Goal: Task Accomplishment & Management: Complete application form

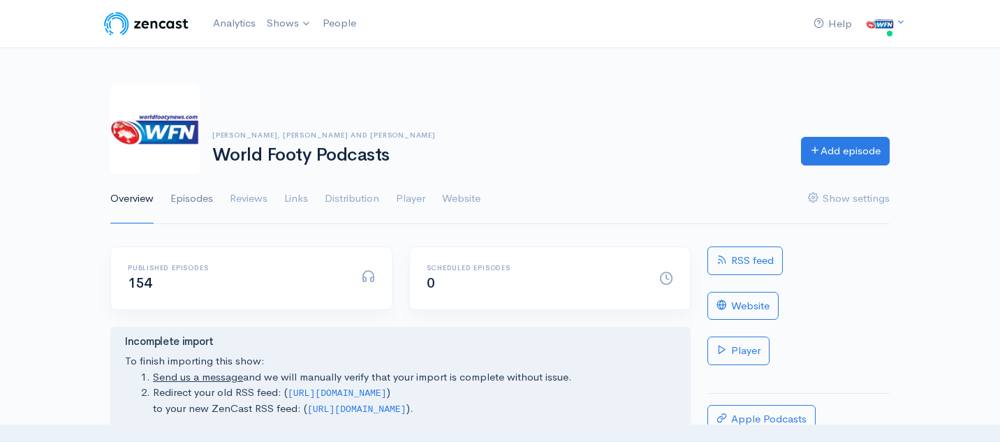
click at [190, 193] on link "Episodes" at bounding box center [191, 199] width 43 height 50
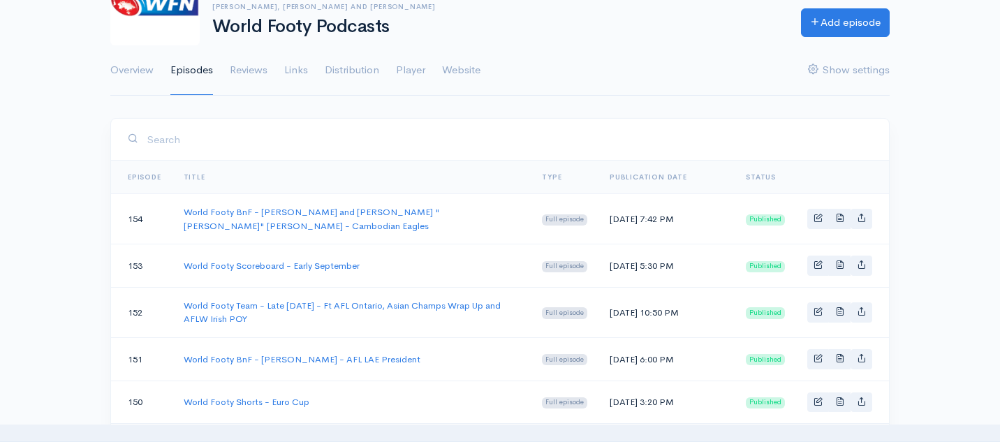
scroll to position [131, 0]
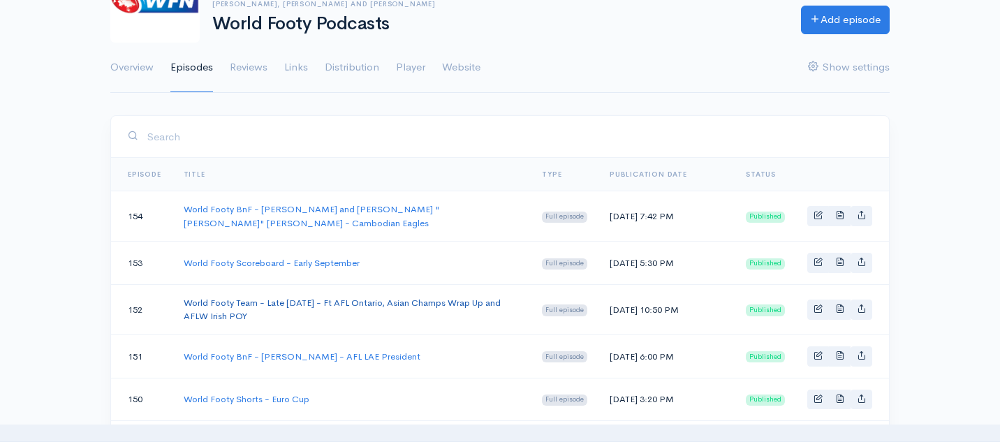
click at [269, 309] on link "World Footy Team - Late [DATE] - Ft AFL Ontario, Asian Champs Wrap Up and AFLW …" at bounding box center [342, 310] width 317 height 26
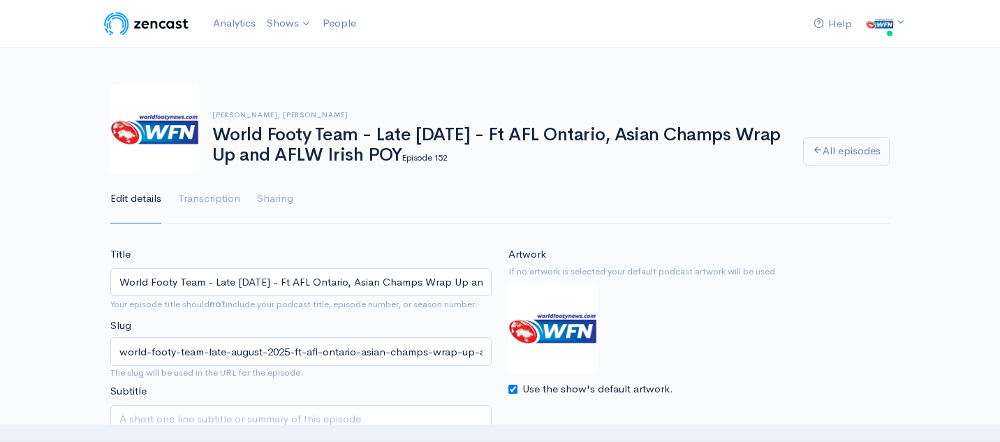
scroll to position [0, 106]
drag, startPoint x: 118, startPoint y: 281, endPoint x: 536, endPoint y: 298, distance: 418.7
click at [536, 298] on div "Title World Footy Team - Late [DATE] - Ft AFL Ontario, Asian Champs Wrap Up and…" at bounding box center [500, 361] width 796 height 228
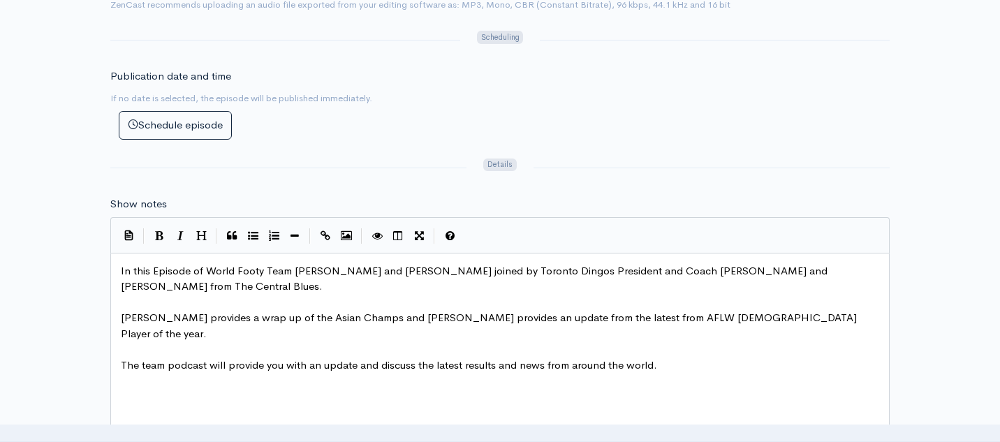
scroll to position [5, 0]
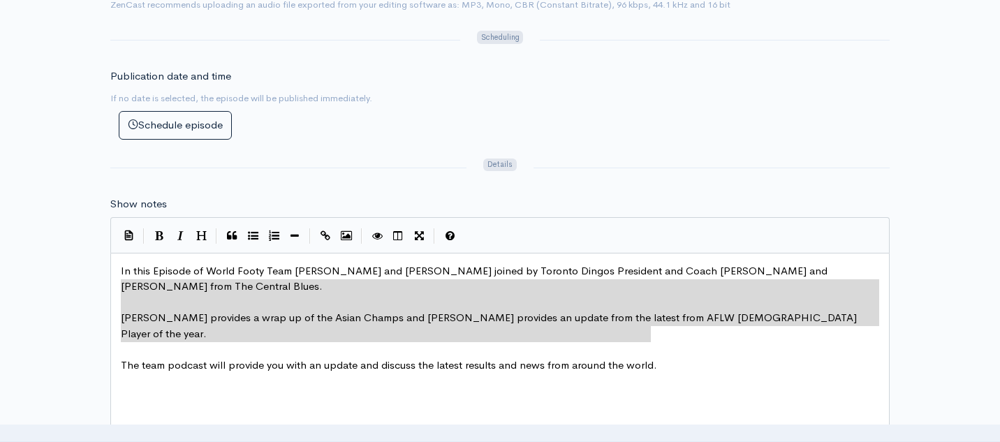
type textarea "In this Episode of World Footy Team [PERSON_NAME] and [PERSON_NAME] joined by T…"
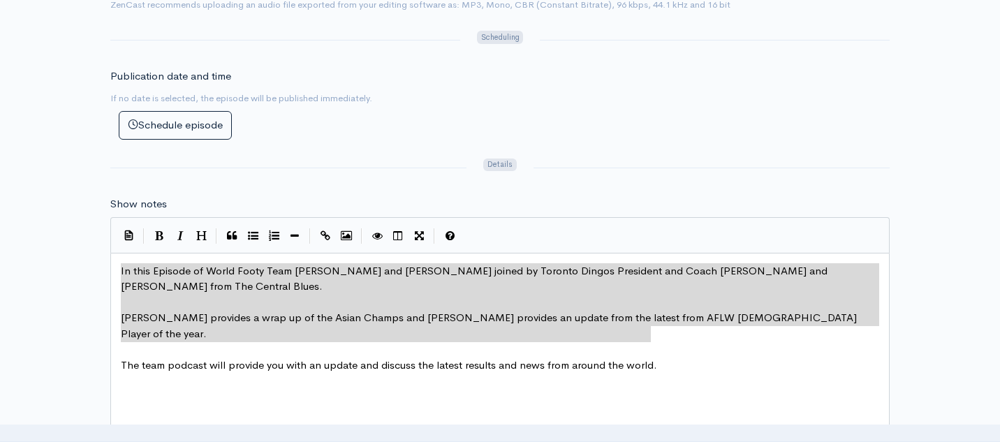
drag, startPoint x: 659, startPoint y: 339, endPoint x: 87, endPoint y: 271, distance: 575.4
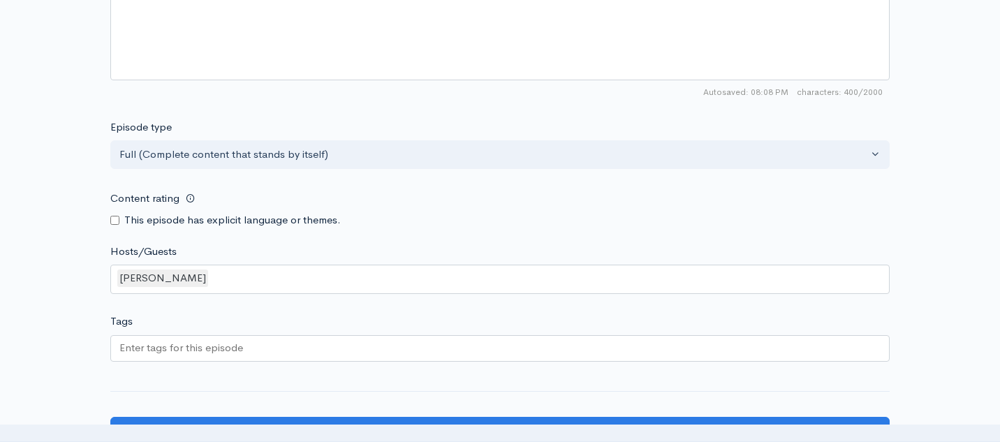
scroll to position [1273, 0]
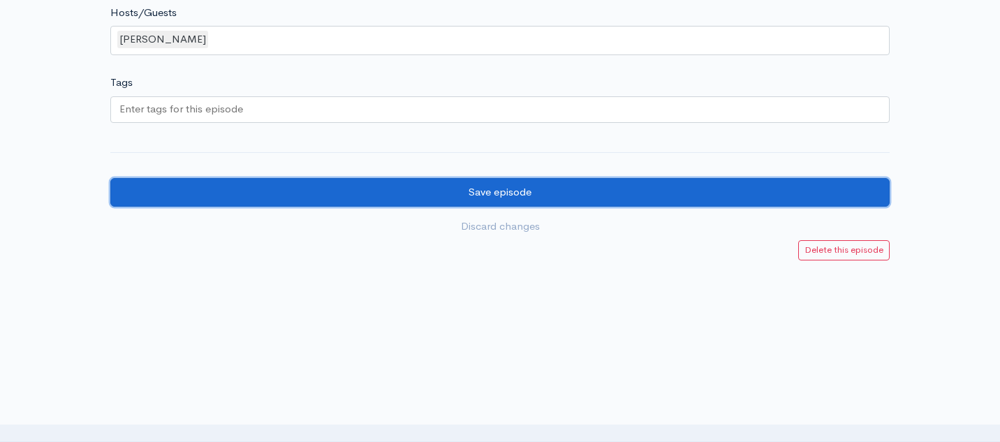
click at [457, 195] on input "Save episode" at bounding box center [500, 192] width 780 height 29
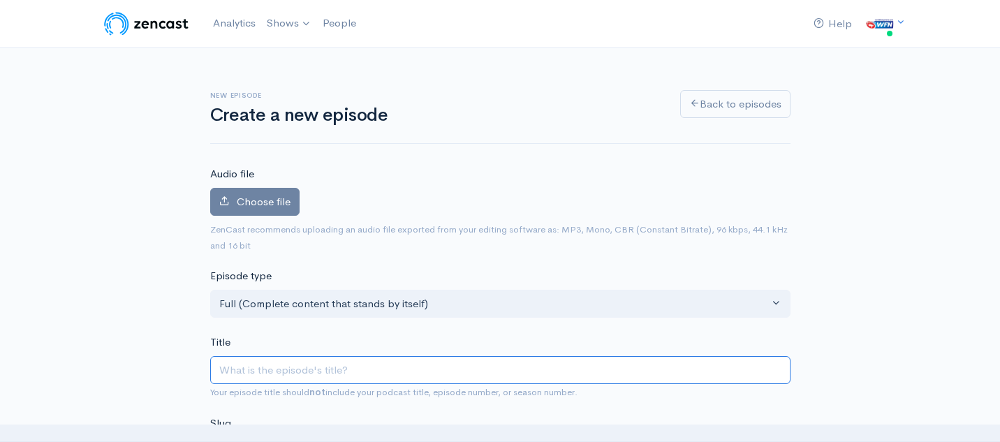
click at [266, 375] on input "Title" at bounding box center [500, 370] width 580 height 29
paste input "World Footy Team - Late [DATE] - Ft AFL Ontario, Asian Champs Wrap Up and AFLW …"
type input "World Footy Team - Late [DATE] - Ft AFL Ontario, Asian Champs Wrap Up and AFLW …"
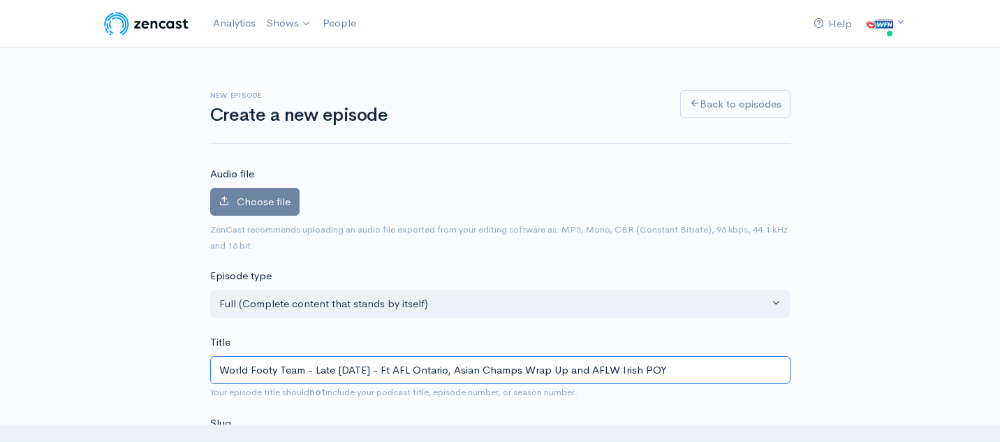
type input "world-footy-team-late-august-2025-ft-afl-ontario-asian-champs-wrap-up-and-aflw-…"
drag, startPoint x: 407, startPoint y: 369, endPoint x: 741, endPoint y: 384, distance: 334.2
click at [741, 384] on div "Title World Footy Team - Late [DATE] - Ft AFL Ontario, Asian Champs Wrap Up and…" at bounding box center [500, 368] width 580 height 66
type input "World Footy Team - Late [DATE] -"
type input "world-footy-team-late-august-2025"
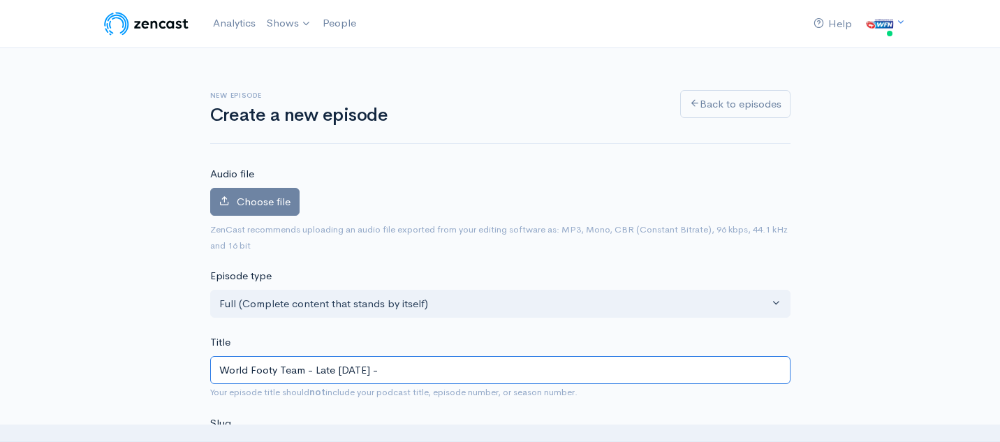
type input "World Footy Team - Late [DATE] - L"
type input "world-footy-team-late-august-2025-l"
type input "World Footy Team - Late [DATE] - La"
type input "world-footy-team-late-august-2025-la"
type input "World Footy Team - Late [DATE] - Lac"
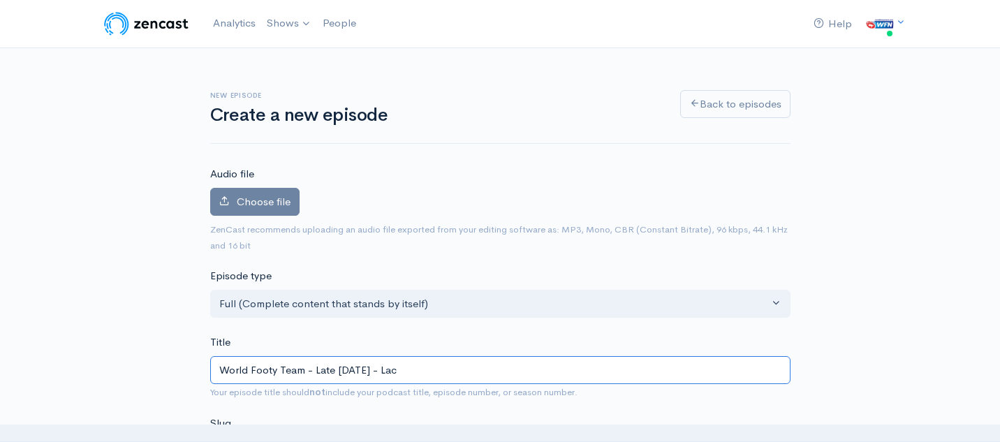
type input "world-footy-team-late-august-2025-lac"
type input "World Footy Team - Late [DATE] - [PERSON_NAME]"
type input "world-footy-team-late-august-2025-[PERSON_NAME]"
type input "World Footy Team - Late [DATE] - Lachl"
type input "world-footy-team-late-august-2025-lachl"
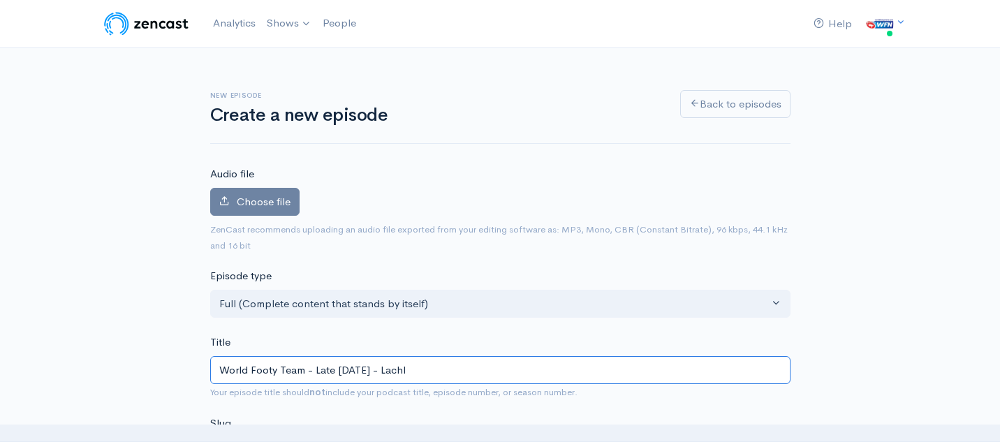
type input "World Footy Team - Late [DATE] - Lachla"
type input "world-footy-team-late-august-2025-lachla"
type input "World Footy Team - Late [DATE] - Lachlan"
type input "world-footy-team-late-august-2025-lachlan"
type input "World Footy Team - Late [DATE] - [PERSON_NAME]"
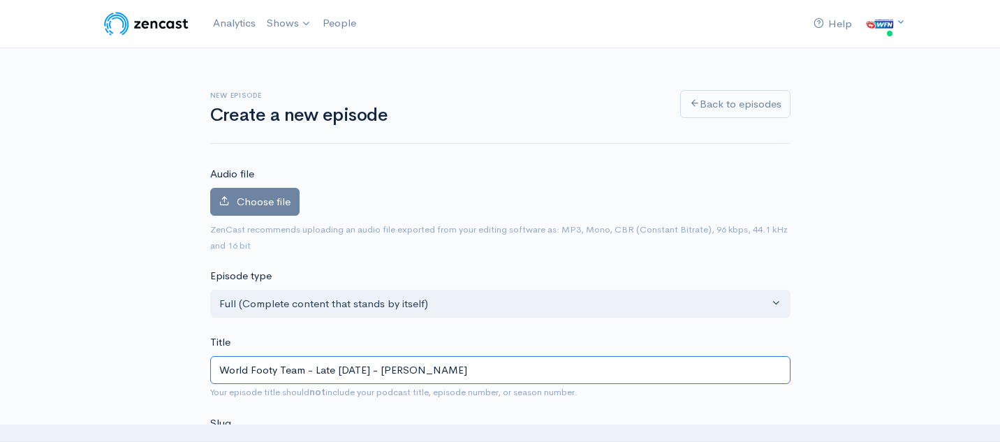
type input "world-footy-team-late-august-2025-lachlan-k"
type input "World Footy Team - Late [DATE] - [PERSON_NAME]"
type input "world-footy-team-late-august-2025-lachlan-kea"
type input "World Footy Team - Late [DATE] - [PERSON_NAME]"
type input "world-footy-team-late-august-2025-lachlan-keat"
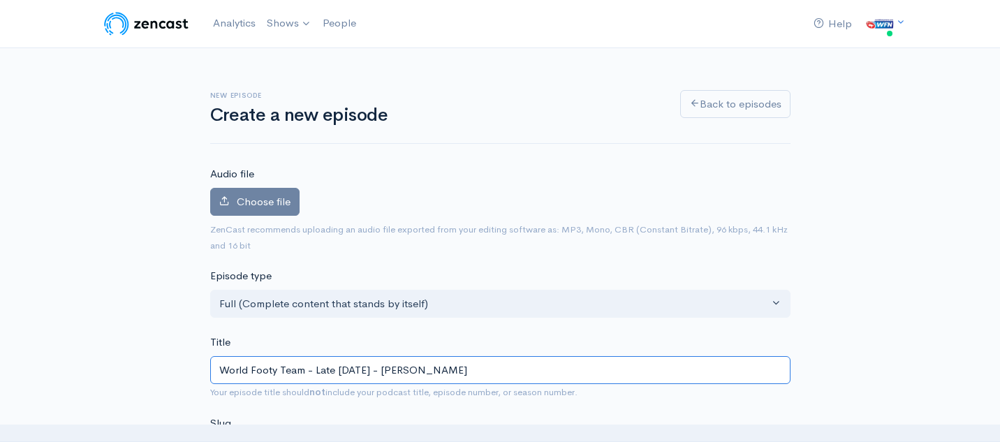
type input "World Footy Team - Late [DATE] - [PERSON_NAME]"
type input "world-footy-team-late-august-2025-lachlan-[GEOGRAPHIC_DATA]"
type input "World Footy Team - Late August 2025 - Lachlan Keatin"
type input "world-footy-team-late-august-2025-lachlan-keatin"
type input "World Footy Team - Late August 2025 - Lachlan Keating"
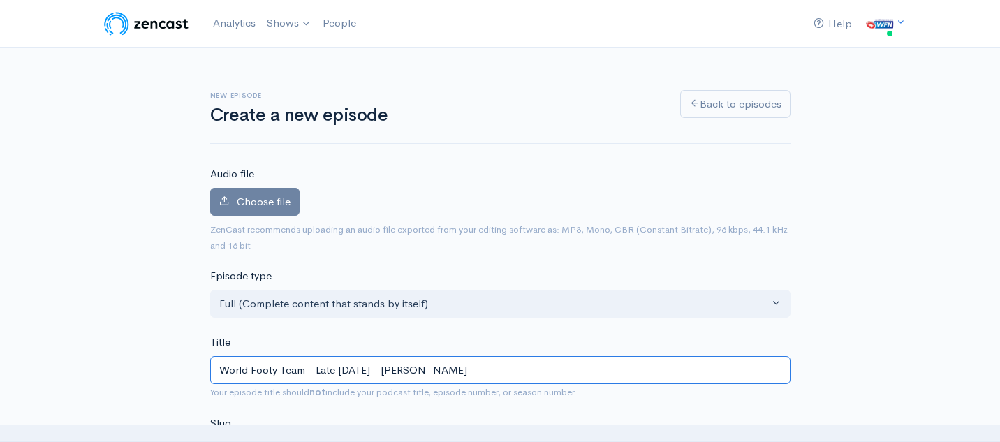
type input "world-footy-team-late-august-2025-lachlan-keating"
type input "World Footy Team - Late August 2025 - Lachlan Keating C"
type input "world-footy-team-late-august-2025-lachlan-keating-c"
type input "World Footy Team - Late August 2025 - Lachlan Keating Ca"
type input "world-footy-team-late-august-2025-lachlan-keating-ca"
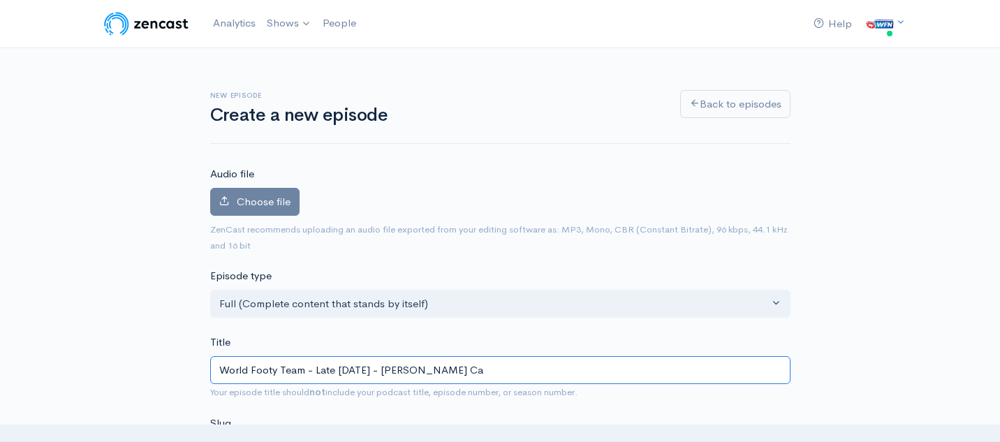
type input "World Footy Team - Late August 2025 - Lachlan Keating Can"
type input "world-footy-team-late-august-2025-lachlan-keating-can"
type input "World Footy Team - Late August 2025 - Lachlan Keating Cant"
type input "world-footy-team-late-august-2025-lachlan-keating-cant"
type input "World Footy Team - Late August 2025 - Lachlan Keating Cante"
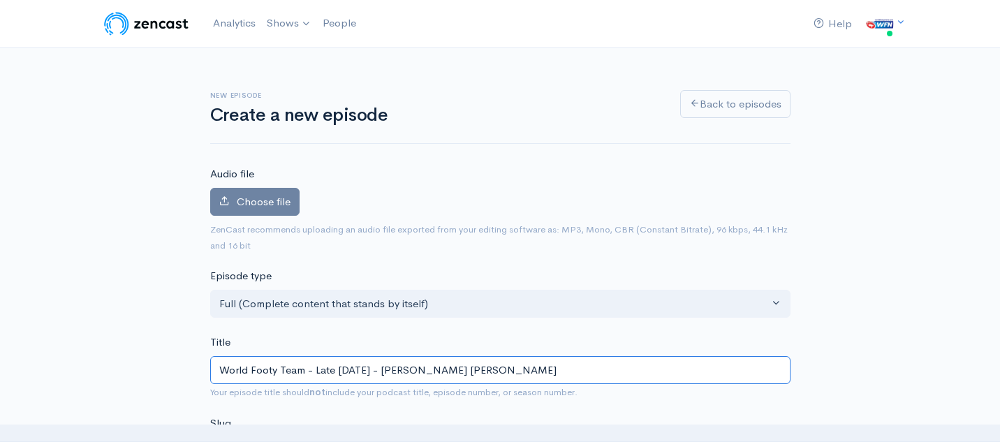
type input "world-footy-team-late-august-2025-lachlan-keating-cante"
type input "World Footy Team - Late August 2025 - Lachlan Keating Canteb"
type input "world-footy-team-late-august-2025-lachlan-keating-canteb"
type input "World Footy Team - Late August 2025 - Lachlan Keating Cantebu"
type input "world-footy-team-late-august-2025-lachlan-keating-cantebu"
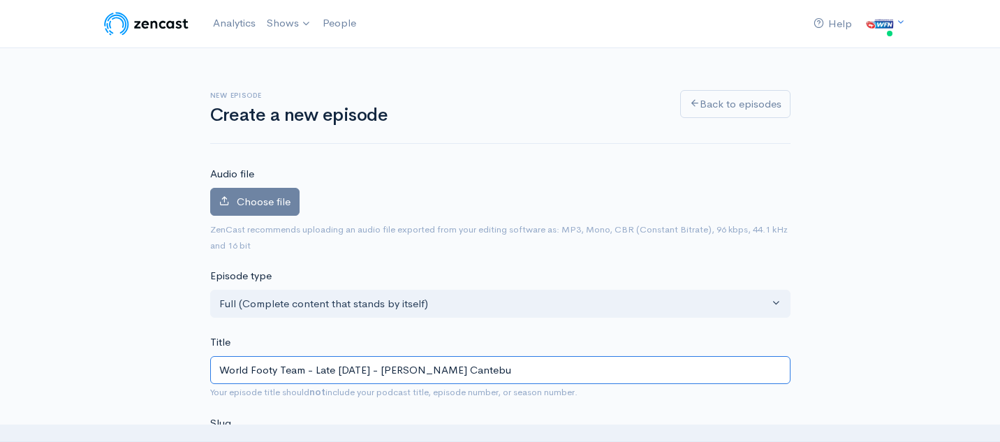
type input "World Footy Team - Late August 2025 - Lachlan Keating Cantebur"
type input "world-footy-team-late-august-2025-lachlan-keating-cantebur"
type input "World Footy Team - Late August 2025 - Lachlan Keating Cantebury"
type input "world-footy-team-late-august-2025-lachlan-keating-cantebury"
type input "World Footy Team - Late August 2025 - Lachlan Keating Cantebury A"
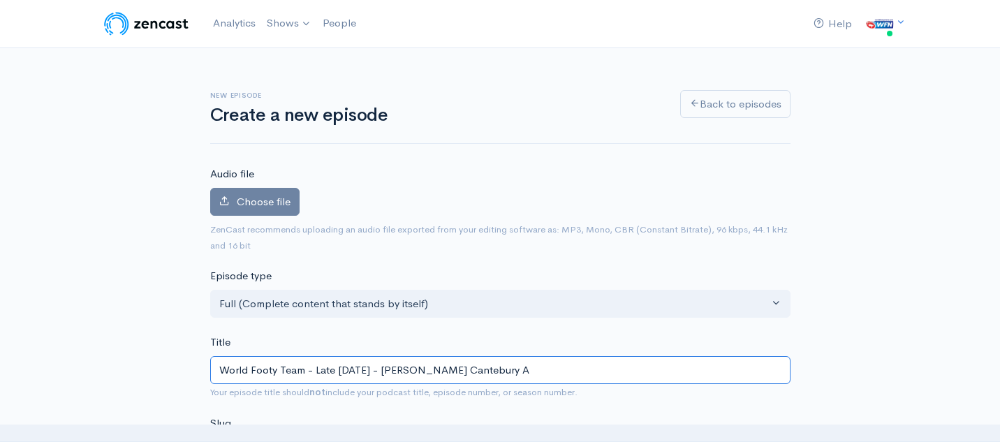
type input "world-footy-team-late-august-2025-lachlan-keating-cantebury-a"
type input "World Footy Team - Late August 2025 - Lachlan Keating Cantebury AF"
type input "world-footy-team-late-august-2025-lachlan-keating-cantebury-af"
type input "World Footy Team - Late August 2025 - Lachlan Keating Cantebury AFL"
type input "world-footy-team-late-august-2025-lachlan-keating-cantebury-afl"
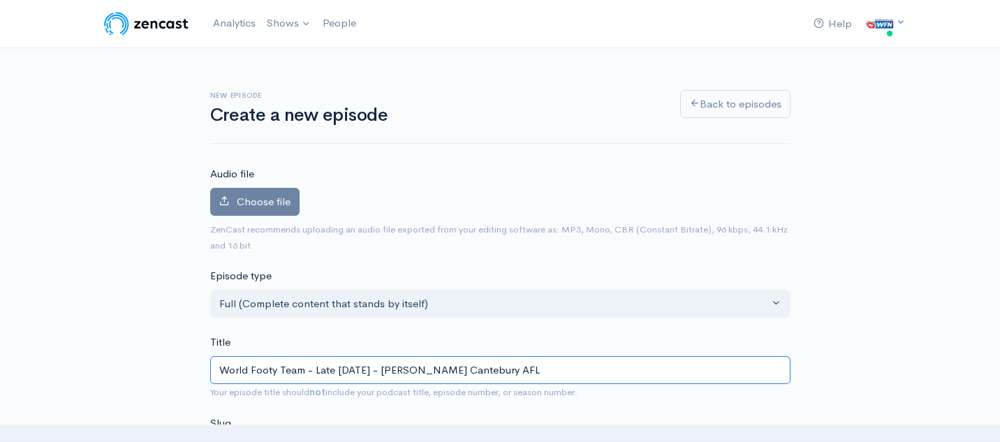
type input "World Footy Team - Late August 2025 - Lachlan Keating Cantebury AFL i"
type input "world-footy-team-late-august-2025-lachlan-keating-cantebury-afl-i"
type input "World Footy Team - Late August 2025 - Lachlan Keating Cantebury AFL in"
type input "world-footy-team-late-august-2025-lachlan-keating-cantebury-afl-in"
type input "World Footy Team - Late August 2025 - Lachlan Keating Cantebury AFL in N"
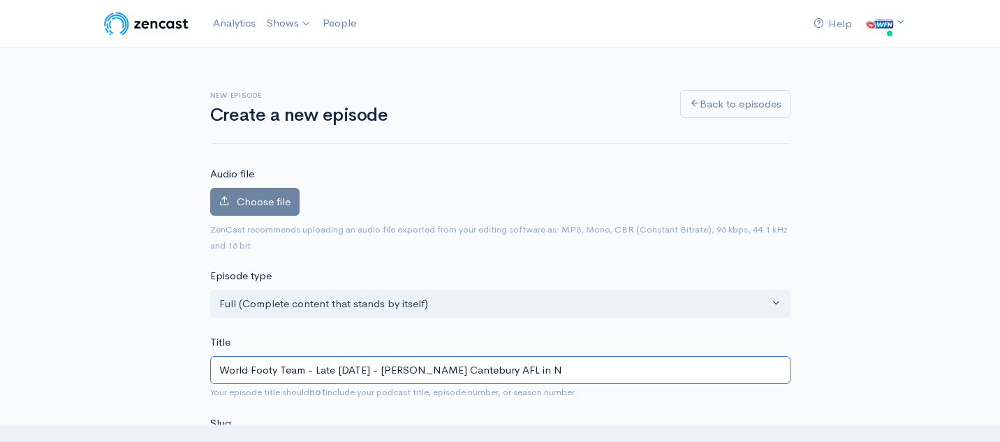
type input "world-footy-team-late-august-2025-lachlan-keating-cantebury-afl-in-n"
type input "World Footy Team - Late August 2025 - Lachlan Keating Cantebury AFL in NZ"
type input "world-footy-team-late-august-2025-lachlan-keating-cantebury-afl-in-nz"
drag, startPoint x: 595, startPoint y: 370, endPoint x: 408, endPoint y: 371, distance: 187.2
click at [408, 371] on input "World Footy Team - Late August 2025 - Lachlan Keating Cantebury AFL in NZ" at bounding box center [500, 370] width 580 height 29
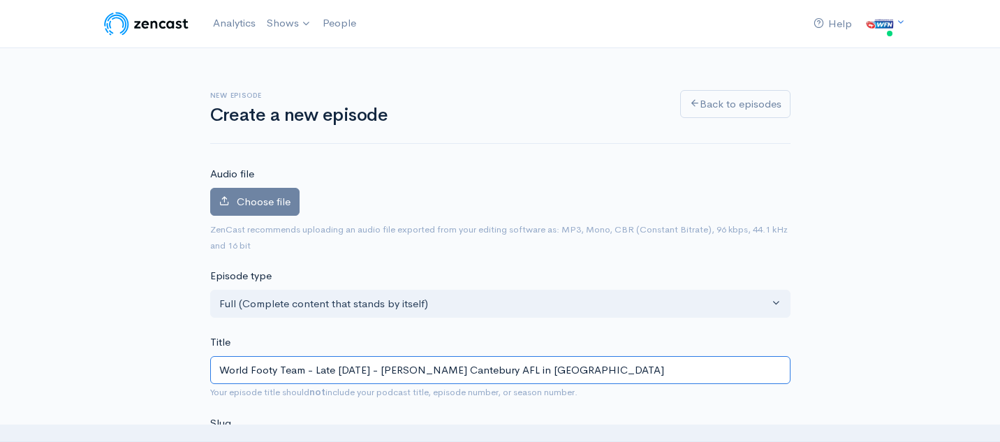
click at [533, 369] on input "World Footy Team - Late August 2025 - Lachlan Keating Cantebury AFL in NZ" at bounding box center [500, 370] width 580 height 29
type input "World Footy Team - Late August 2025 - Lachlan Keating Cantebur AFL in NZ"
type input "world-footy-team-late-august-2025-lachlan-keating-cantebur-afl-in-nz"
type input "World Footy Team - Late August 2025 - Lachlan Keating Cantebu AFL in NZ"
type input "world-footy-team-late-august-2025-lachlan-keating-cantebu-afl-in-nz"
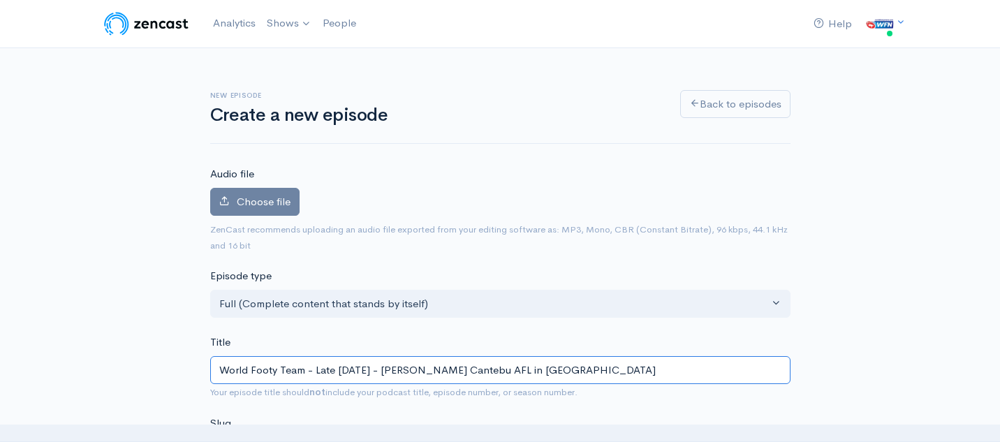
type input "World Footy Team - Late August 2025 - Lachlan Keating Canteb AFL in NZ"
type input "world-footy-team-late-august-2025-lachlan-keating-canteb-afl-in-nz"
type input "World Footy Team - Late August 2025 - Lachlan Keating Cante AFL in NZ"
type input "world-footy-team-late-august-2025-lachlan-keating-cante-afl-in-nz"
type input "World Footy Team - Late August 2025 - Lachlan Keating Cant AFL in NZ"
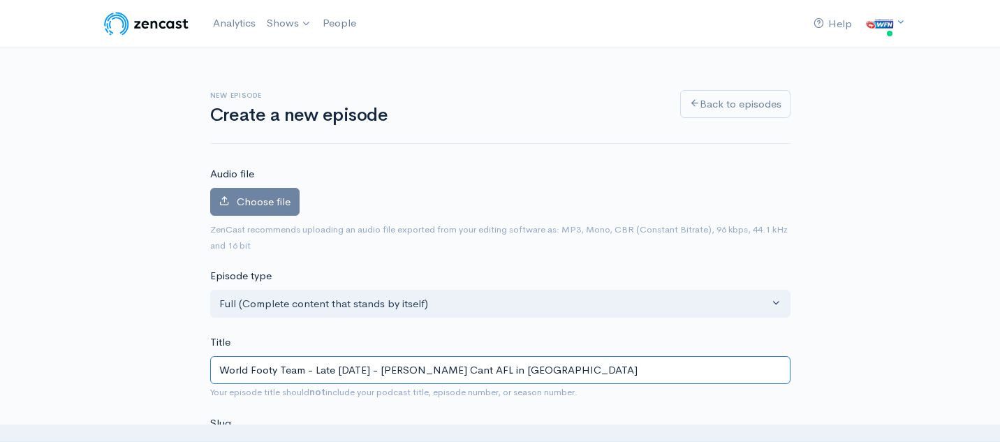
type input "world-footy-team-late-august-2025-lachlan-keating-cant-afl-in-nz"
type input "World Footy Team - Late August 2025 - Lachlan Keating Can AFL in NZ"
type input "world-footy-team-late-august-2025-lachlan-keating-can-afl-in-nz"
type input "World Footy Team - Late August 2025 - Lachlan Keating Ca AFL in NZ"
type input "world-footy-team-late-august-2025-lachlan-keating-ca-afl-in-nz"
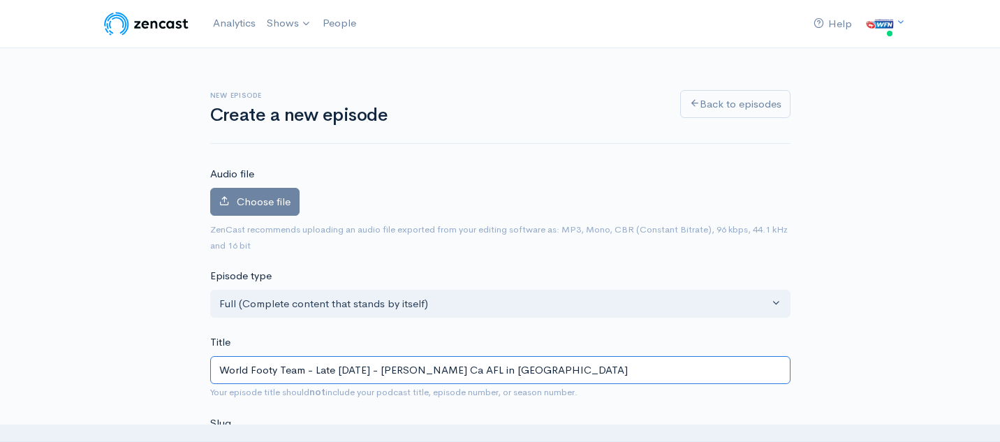
type input "World Footy Team - Late August 2025 - Lachlan Keating C AFL in NZ"
type input "world-footy-team-late-august-2025-lachlan-keating-c-afl-in-nz"
type input "World Footy Team - Late August 2025 - Lachlan Keating AFL in NZ"
type input "world-footy-team-late-august-2025-lachlan-keating-afl-in-nz"
paste input "Canterbury"
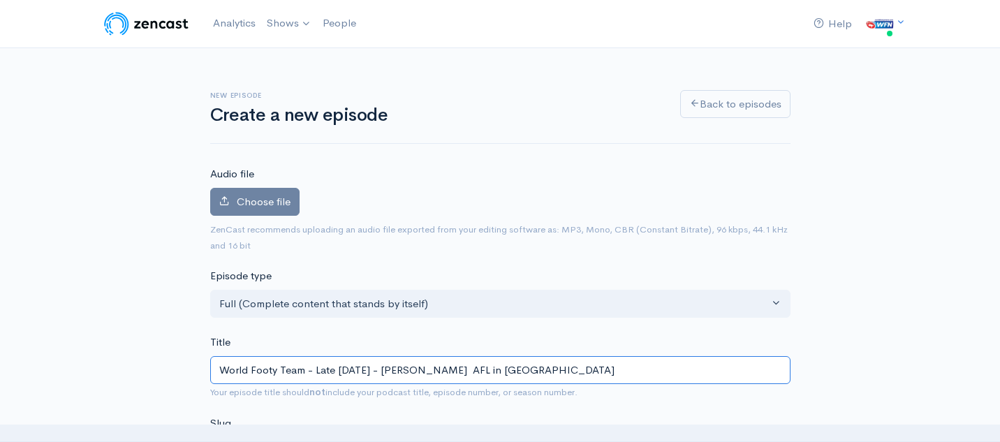
type input "World Footy Team - Late August 2025 - Lachlan Keating Canterbury AFL in NZ"
type input "world-footy-team-late-august-2025-lachlan-keating-canterbury-afl-in-nz"
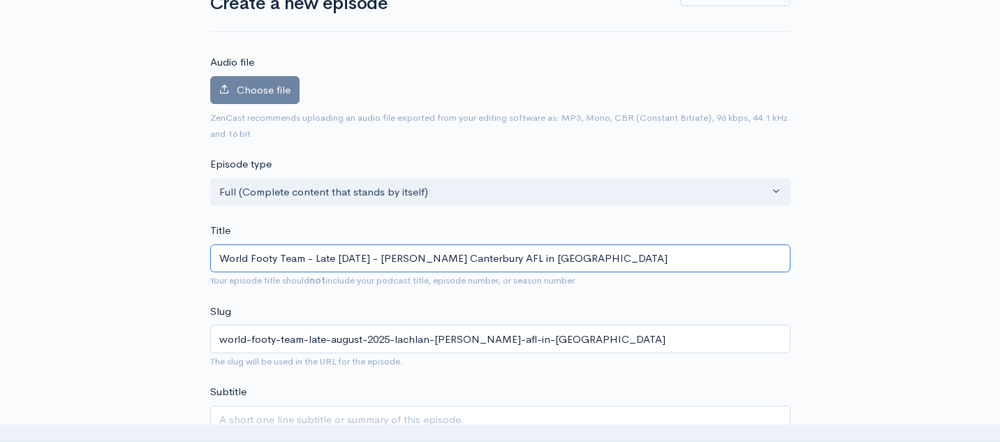
scroll to position [112, 0]
click at [590, 258] on input "World Footy Team - Late August 2025 - Lachlan Keating Canterbury AFL in NZ" at bounding box center [500, 258] width 580 height 29
click at [483, 258] on input "World Footy Team - Late August 2025 - Lachlan Keating Canterbury AFL in NZ" at bounding box center [500, 258] width 580 height 29
type input "World Footy Team - Late August 2025 - Lachlan Keating PCanterbury AFL in NZ"
type input "world-footy-team-late-august-2025-lachlan-keating-pcanterbury-afl-in-nz"
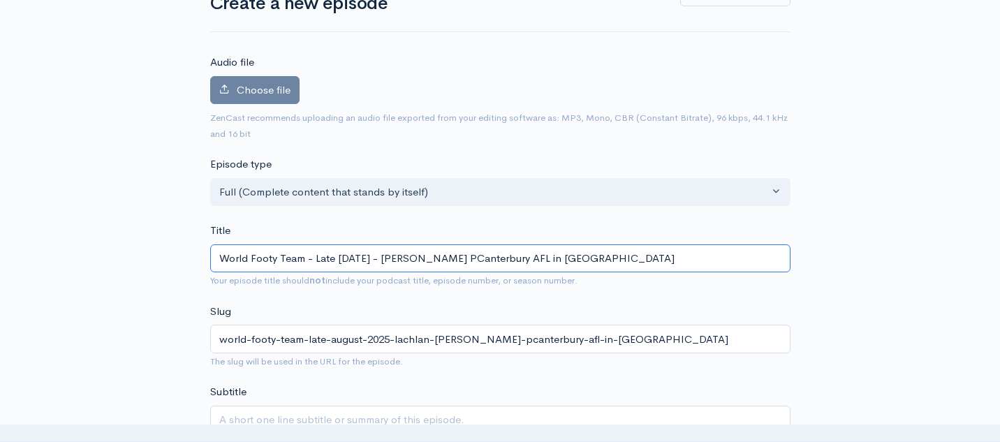
type input "World Footy Team - Late August 2025 - Lachlan Keating PrCanterbury AFL in NZ"
type input "world-footy-team-late-august-2025-lachlan-keating-prcanterbury-afl-in-nz"
type input "World Footy Team - Late August 2025 - Lachlan Keating PreCanterbury AFL in NZ"
type input "world-footy-team-late-august-2025-lachlan-keating-precanterbury-afl-in-nz"
type input "World Footy Team - Late August 2025 - Lachlan Keating PresCanterbury AFL in NZ"
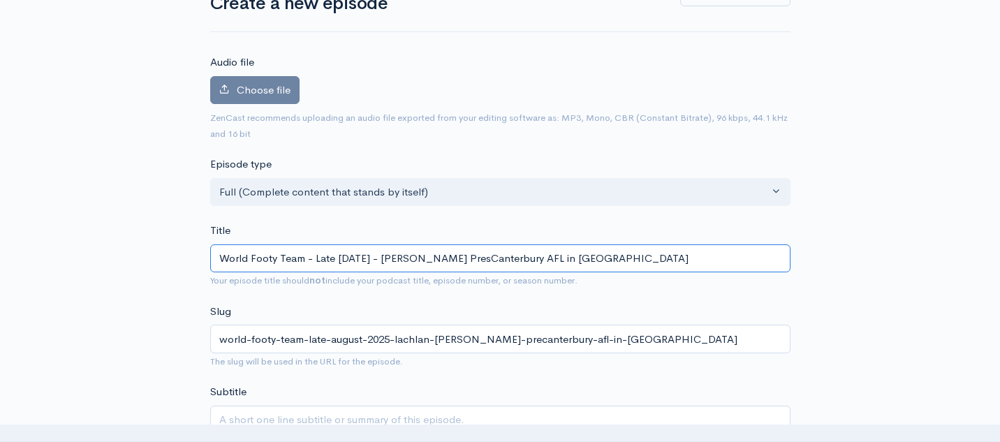
type input "world-footy-team-late-august-2025-lachlan-keating-prescanterbury-afl-in-nz"
type input "World Footy Team - Late August 2025 - Lachlan Keating PresiCanterbury AFL in NZ"
type input "world-footy-team-late-august-2025-lachlan-keating-presicanterbury-afl-in-nz"
type input "World Footy Team - Late August 2025 - Lachlan Keating PresidCanterbury AFL in NZ"
type input "world-footy-team-late-august-2025-lachlan-keating-presidcanterbury-afl-in-nz"
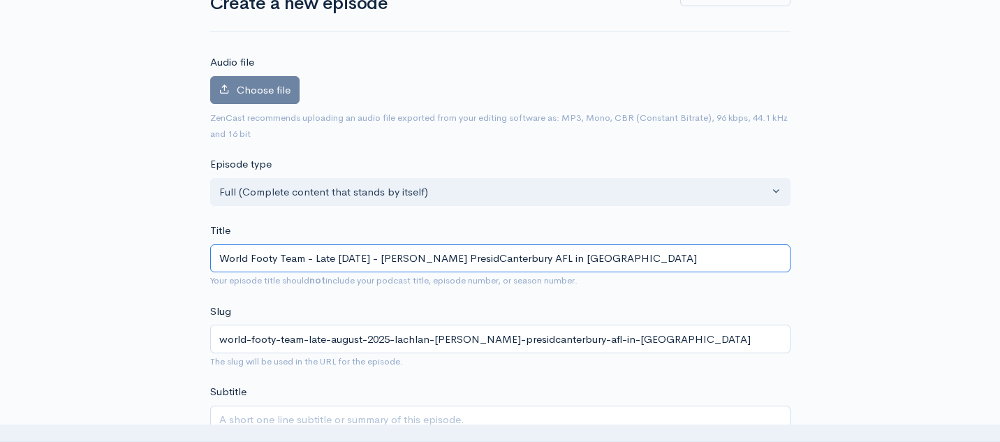
type input "World Footy Team - Late August 2025 - Lachlan Keating PresideCanterbury AFL in …"
type input "world-footy-team-late-august-2025-lachlan-keating-presidecanterbury-afl-in-nz"
type input "World Footy Team - Late August 2025 - Lachlan Keating PresidenCanterbury AFL in…"
type input "world-footy-team-late-august-2025-lachlan-keating-presidencanterbury-afl-in-nz"
type input "World Footy Team - Late August 2025 - Lachlan Keating PresidentCanterbury AFL i…"
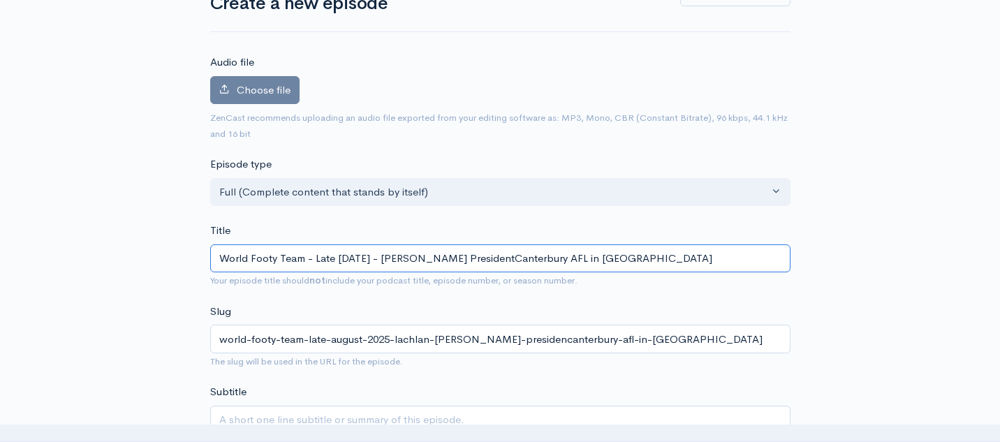
type input "world-footy-team-late-august-2025-lachlan-keating-presidentcanterbury-afl-in-nz"
type input "World Footy Team - Late August 2025 - Lachlan Keating President Canterbury AFL …"
type input "world-footy-team-late-august-2025-lachlan-keating-president-canterbury-afl-in-nz"
type input "World Footy Team - Late August 2025 - Lachlan Keating President ofCanterbury AF…"
type input "world-footy-team-late-august-2025-lachlan-keating-president-ofcanterbury-afl-in…"
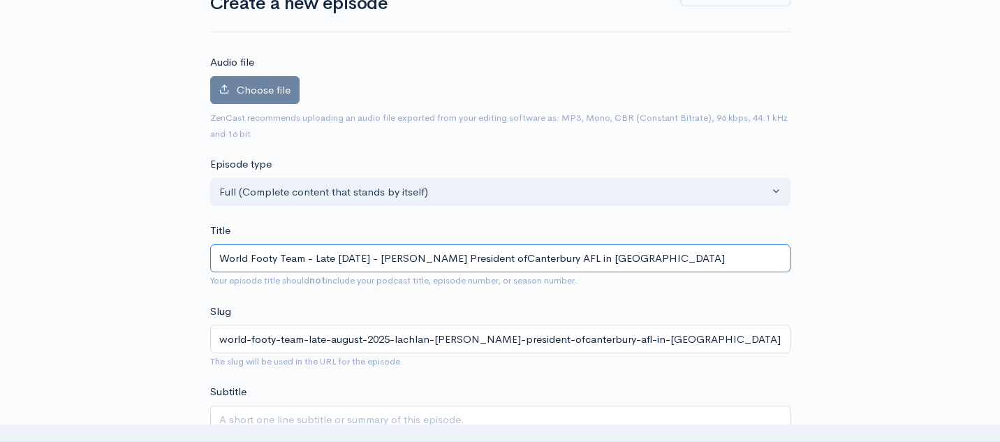
type input "World Footy Team - Late August 2025 - Lachlan Keating President of Canterbury A…"
type input "world-footy-team-late-august-2025-lachlan-keating-president-of-canterbury-afl-i…"
click at [629, 259] on input "World Footy Team - Late August 2025 - Lachlan Keating President of Canterbury A…" at bounding box center [500, 258] width 580 height 29
type input "World Footy Team - Late August 2025 - Lachlan Keating President of Canterbury A…"
type input "world-footy-team-late-august-2025-lachlan-keating-president-of-canterbury-afl-i…"
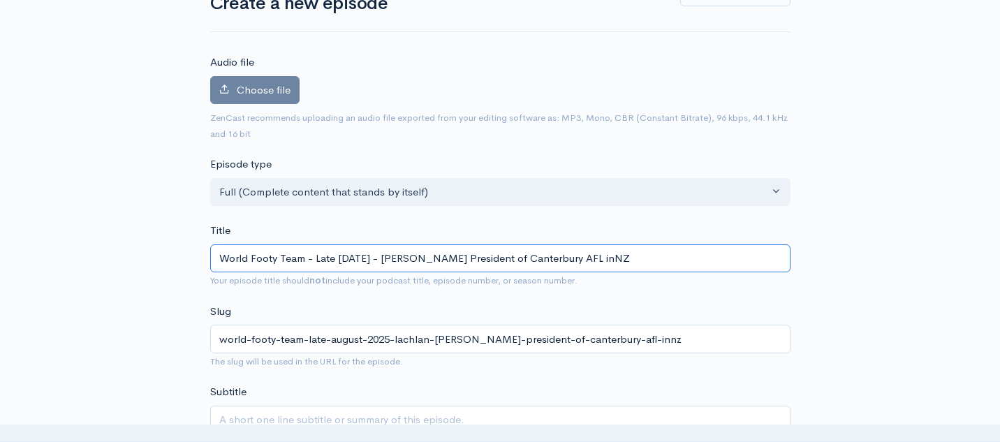
type input "World Footy Team - Late August 2025 - Lachlan Keating President of Canterbury A…"
type input "world-footy-team-late-august-2025-lachlan-keating-president-of-canterbury-afl-i…"
type input "World Footy Team - Late August 2025 - Lachlan Keating President of Canterbury A…"
type input "world-footy-team-late-august-2025-lachlan-keating-president-of-canterbury-afl-nz"
type input "World Footy Team - Late August 2025 - Lachlan Keating President of Canterbury A…"
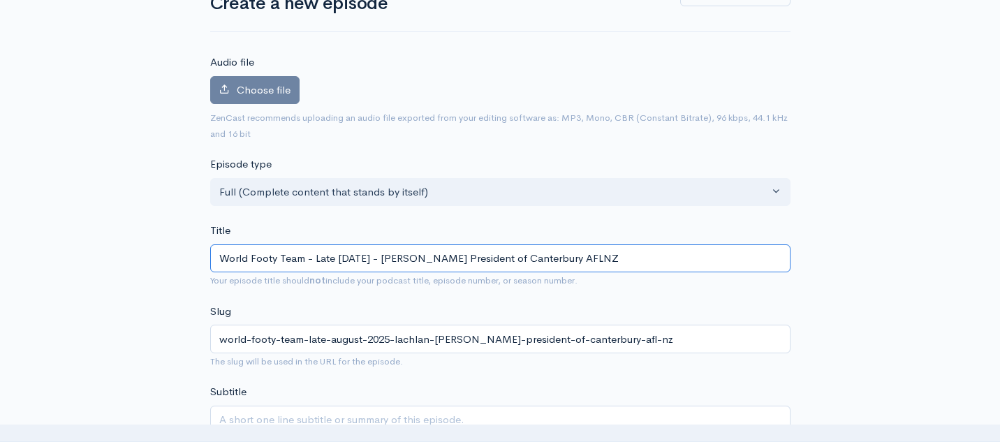
type input "world-footy-team-late-august-2025-lachlan-keating-president-of-canterbury-aflnz"
type input "World Footy Team - Late August 2025 - Lachlan Keating President of Canterbury A…"
type input "world-footy-team-late-august-2025-lachlan-keating-president-of-canterbury-afl-nz"
type input "World Footy Team - Late August 2025 - Lachlan Keating President of Canterbury A…"
type input "world-footy-team-late-august-2025-lachlan-keating-president-of-canterbury-aflnz"
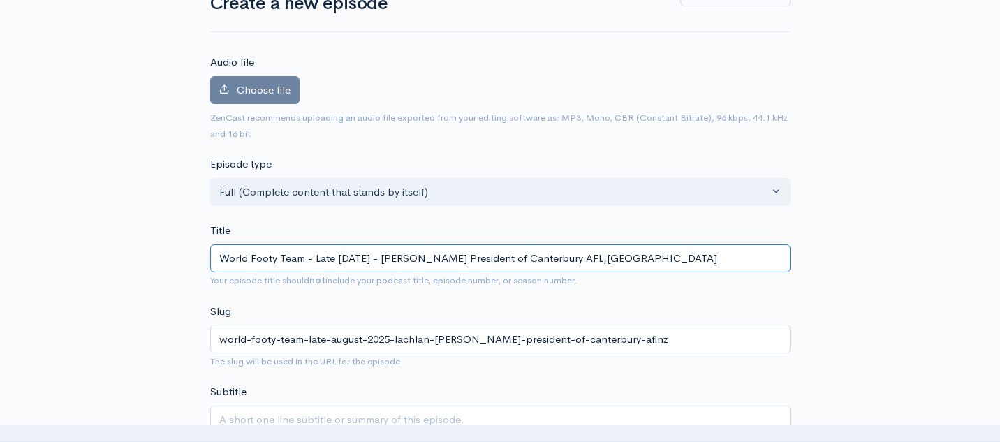
type input "World Footy Team - Late August 2025 - Lachlan Keating President of Canterbury A…"
type input "world-footy-team-late-august-2025-lachlan-keating-president-of-canterbury-afl-nz"
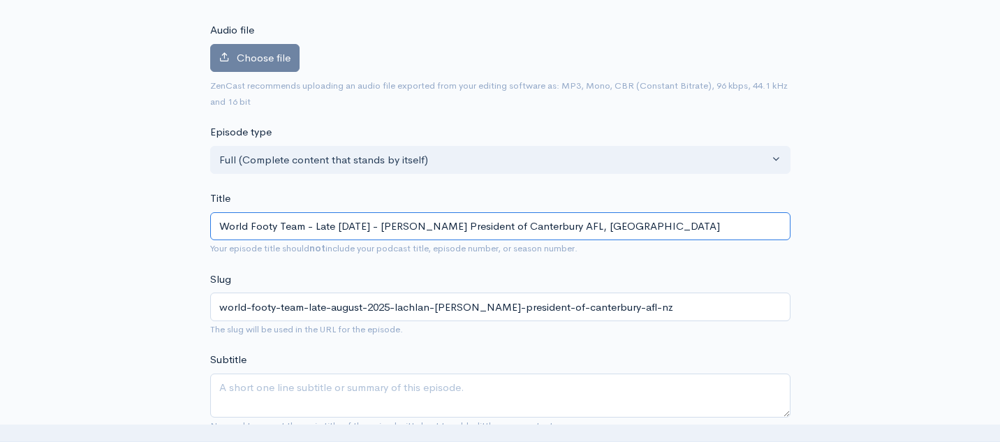
drag, startPoint x: 482, startPoint y: 227, endPoint x: 461, endPoint y: 227, distance: 21.0
click at [461, 227] on input "World Footy Team - Late August 2025 - Lachlan Keating President of Canterbury A…" at bounding box center [500, 226] width 580 height 29
drag, startPoint x: 408, startPoint y: 229, endPoint x: 644, endPoint y: 230, distance: 236.1
click at [644, 230] on input "World Footy Team - Late August 2025 - Lachlan Keating President of Canterbury A…" at bounding box center [500, 226] width 580 height 29
click at [367, 227] on input "World Footy Team - Late August 2025 - Lachlan Keating President of Canterbury A…" at bounding box center [500, 226] width 580 height 29
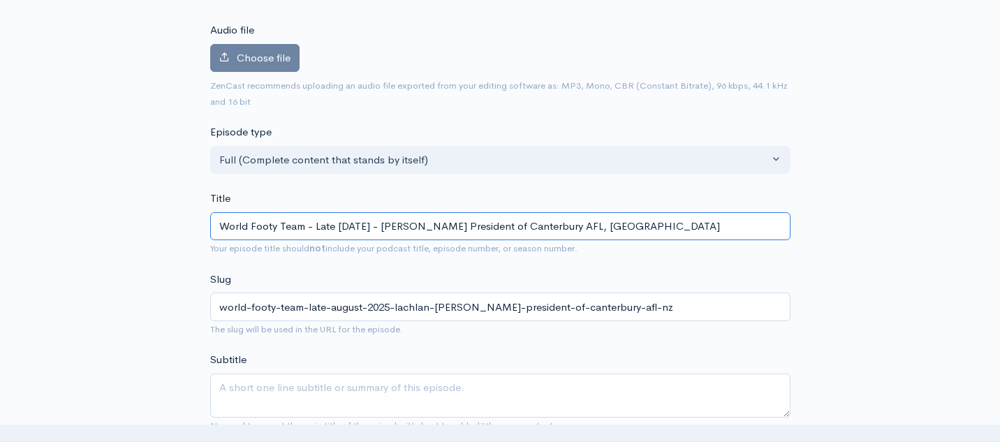
type input "World Footy Team - Late Augus 2025 - Lachlan Keating President of Canterbury AF…"
type input "world-footy-team-late-augus-2025-lachlan-keating-president-of-canterbury-afl-nz"
type input "World Footy Team - Late Augu 2025 - Lachlan Keating President of Canterbury AFL…"
type input "world-footy-team-late-augu-2025-lachlan-keating-president-of-canterbury-afl-nz"
type input "World Footy Team - Late Aug 2025 - Lachlan Keating President of Canterbury AFL,…"
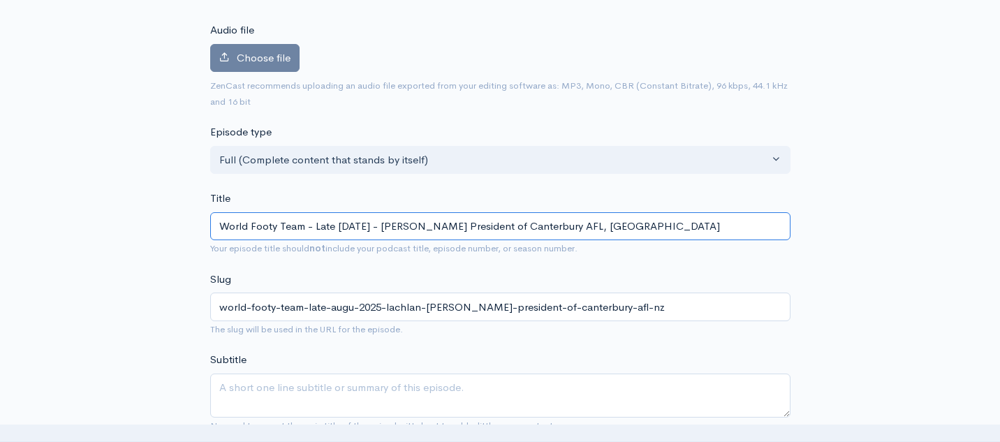
type input "world-footy-team-late-aug-2025-lachlan-keating-president-of-canterbury-afl-nz"
type input "World Footy Team - Late Au 2025 - Lachlan Keating President of Canterbury AFL, …"
type input "world-footy-team-late-au-2025-lachlan-keating-president-of-canterbury-afl-nz"
type input "World Footy Team - Late A 2025 - Lachlan Keating President of Canterbury AFL, NZ"
type input "world-footy-team-late-a-2025-lachlan-keating-president-of-canterbury-afl-nz"
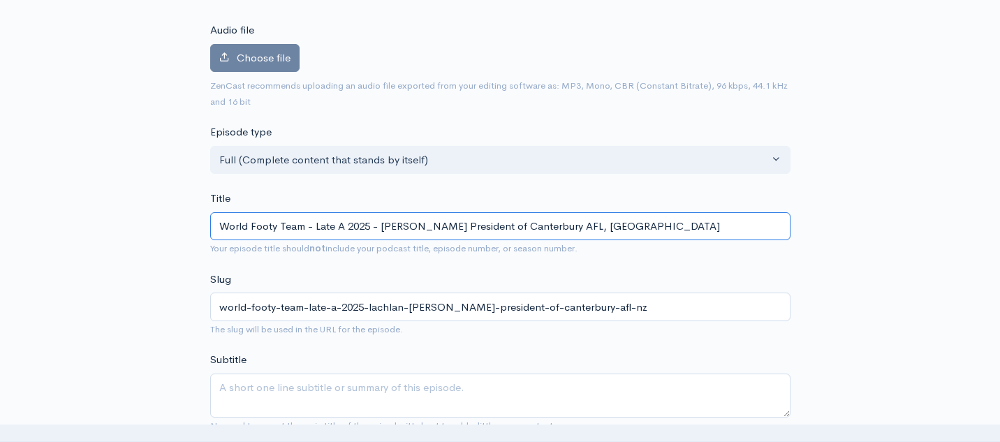
type input "World Footy Team - Late 2025 - Lachlan Keating President of Canterbury AFL, NZ"
type input "world-footy-team-late-2025-lachlan-keating-president-of-canterbury-afl-nz"
type input "World Footy Team - Late S 2025 - Lachlan Keating President of Canterbury AFL, NZ"
type input "world-footy-team-late-s-2025-lachlan-keating-president-of-canterbury-afl-nz"
type input "World Footy Team - Late Se 2025 - Lachlan Keating President of Canterbury AFL, …"
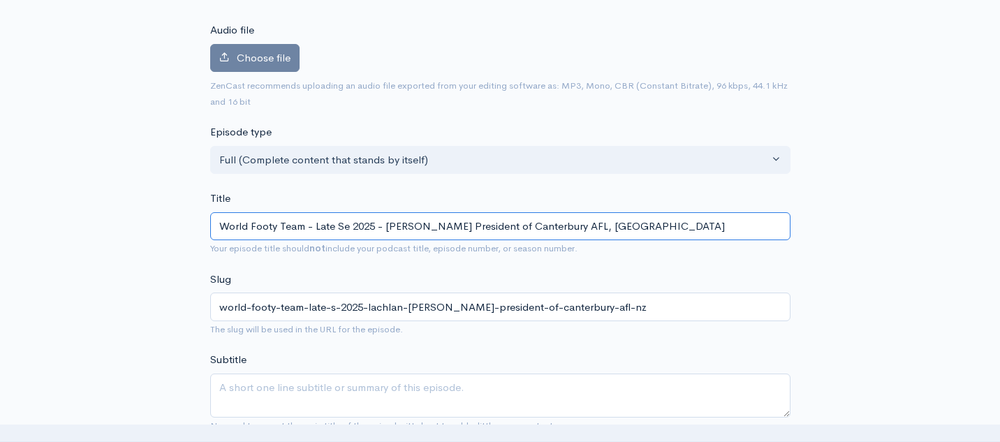
type input "world-footy-team-late-se-2025-lachlan-keating-president-of-canterbury-afl-nz"
type input "World Footy Team - Late Sep 2025 - Lachlan Keating President of Canterbury AFL,…"
type input "world-footy-team-late-sep-2025-lachlan-keating-president-of-canterbury-afl-nz"
type input "World Footy Team - Late Sept 2025 - Lachlan Keating President of Canterbury AFL…"
type input "world-footy-team-late-sept-2025-lachlan-keating-president-of-canterbury-afl-nz"
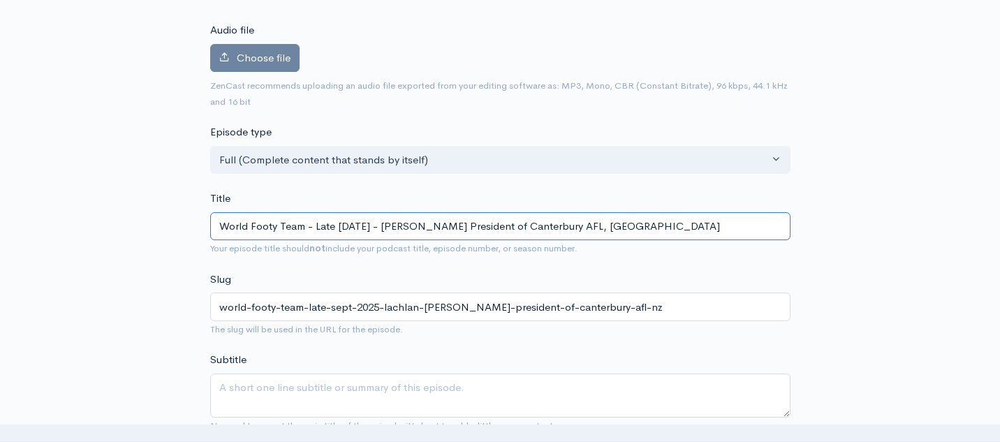
type input "World Footy Team - Late Septe 2025 - Lachlan Keating President of Canterbury AF…"
type input "world-footy-team-late-septe-2025-lachlan-keating-president-of-canterbury-afl-nz"
type input "World Footy Team - Late Septem 2025 - Lachlan Keating President of Canterbury A…"
type input "world-footy-team-late-septem-2025-lachlan-keating-president-of-canterbury-afl-nz"
type input "World Footy Team - Late Septembe 2025 - Lachlan Keating President of Canterbury…"
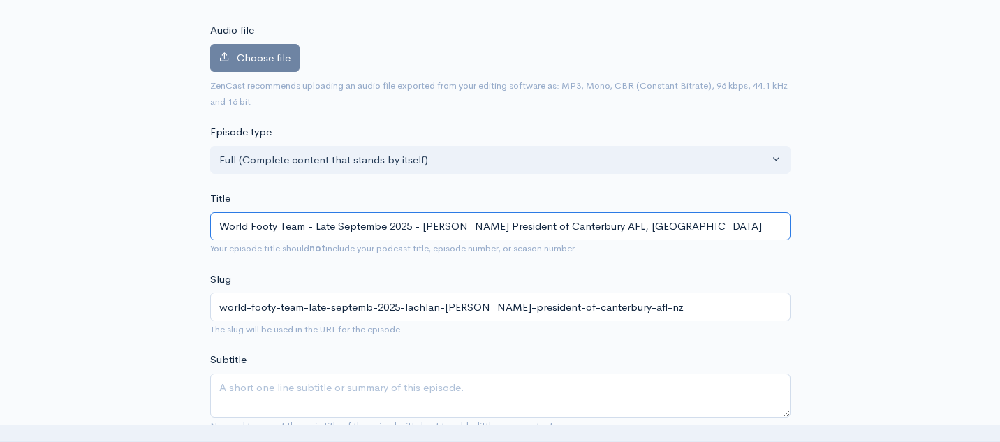
type input "world-footy-team-late-septembe-2025-lachlan-keating-president-of-canterbury-afl…"
type input "World Footy Team - Late September 2025 - Lachlan Keating President of Canterbur…"
type input "world-footy-team-late-september-2025-lachlan-keating-president-of-canterbury-af…"
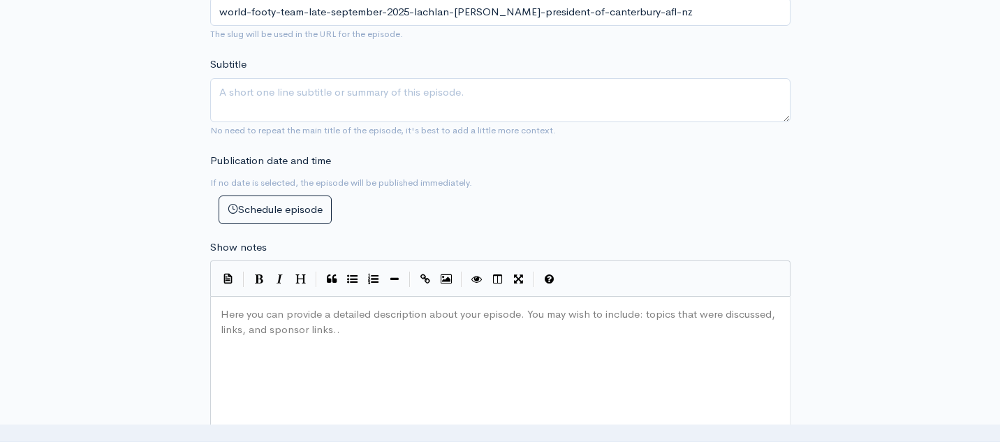
scroll to position [440, 0]
type input "World Footy Team - Late September 2025 - Lachlan Keating President of Canterbur…"
click at [314, 306] on pre "Here you can provide a detailed description about your episode. You may wish to…" at bounding box center [500, 306] width 565 height 0
paste textarea "oy and Gregare joined by Toronto Dingos President and Coach Justin Robertson an…"
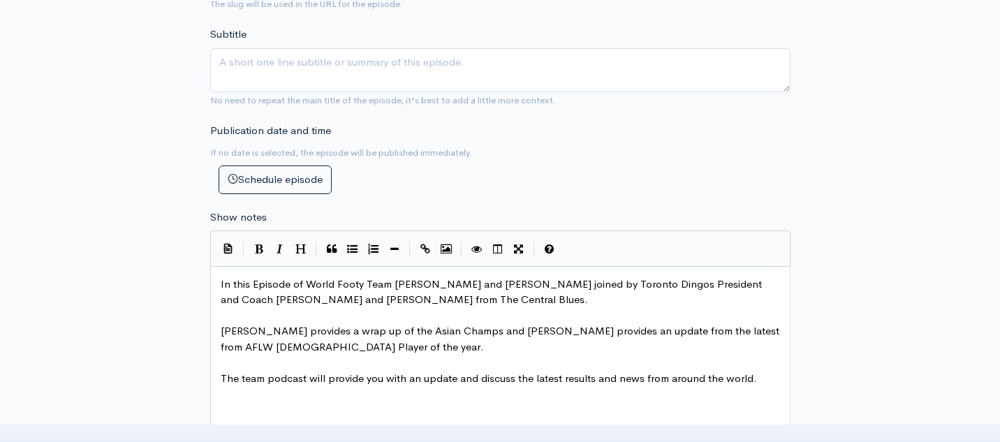
scroll to position [470, 0]
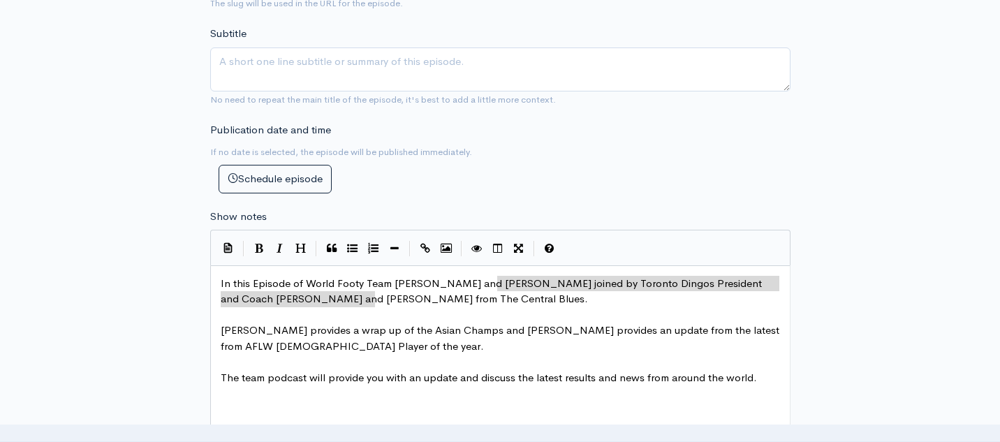
type textarea "y Toronto Dingos President and Coach Justin Robertson and Katt from The Central…"
drag, startPoint x: 386, startPoint y: 298, endPoint x: 502, endPoint y: 285, distance: 116.7
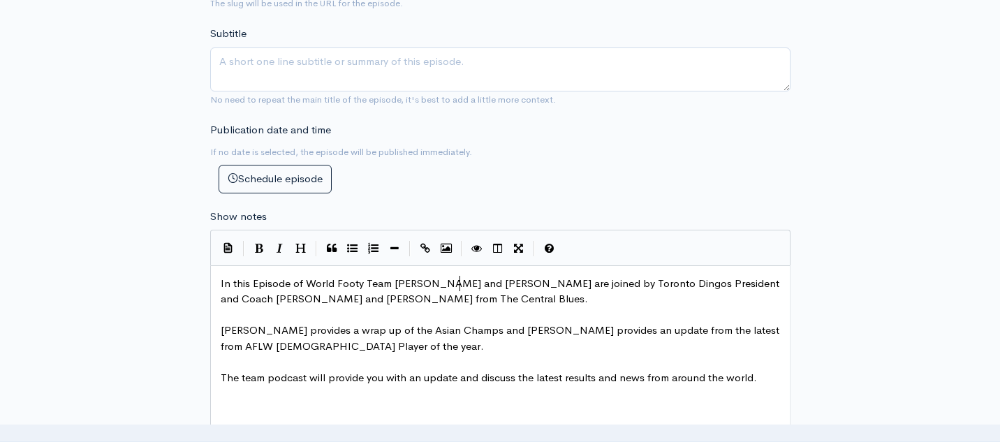
scroll to position [5, 1]
click at [432, 284] on span "In this Episode of World Footy Team [PERSON_NAME] and [PERSON_NAME] are joined …" at bounding box center [502, 291] width 562 height 29
type textarea ","
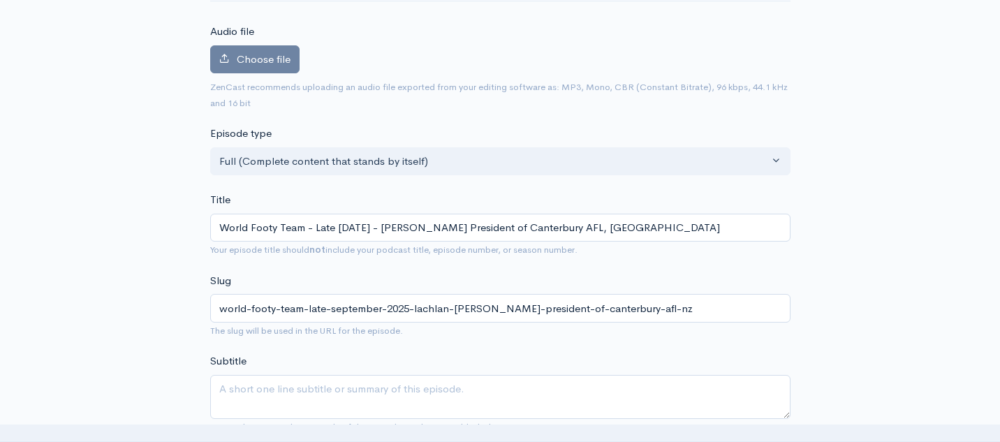
scroll to position [37, 0]
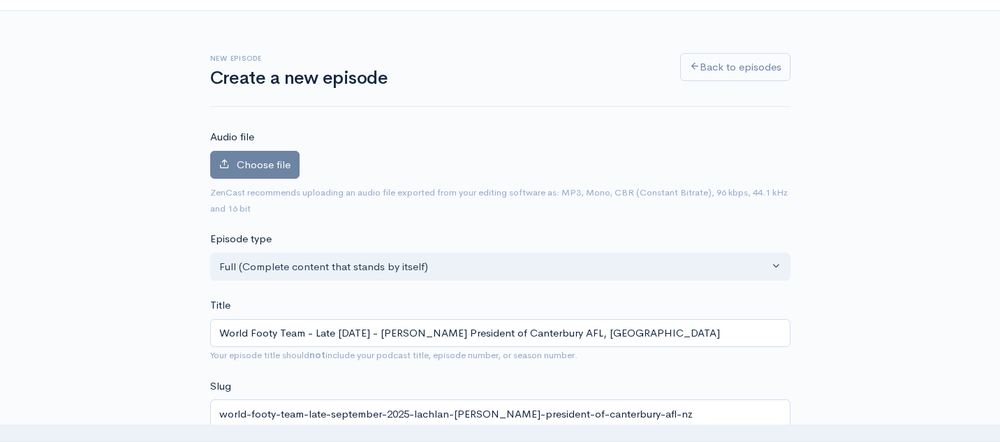
type textarea "and Adam"
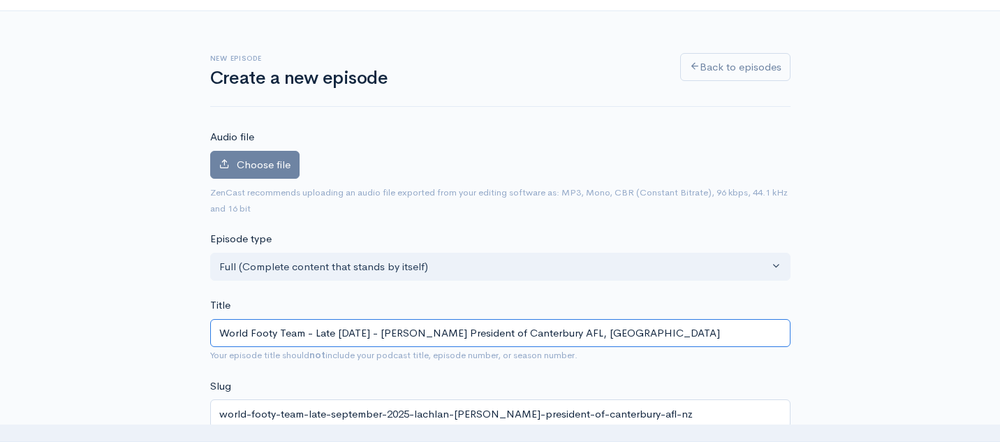
drag, startPoint x: 427, startPoint y: 335, endPoint x: 696, endPoint y: 332, distance: 268.2
click at [696, 332] on input "World Footy Team - Late September 2025 - Lachlan Keating President of Canterbur…" at bounding box center [500, 333] width 580 height 29
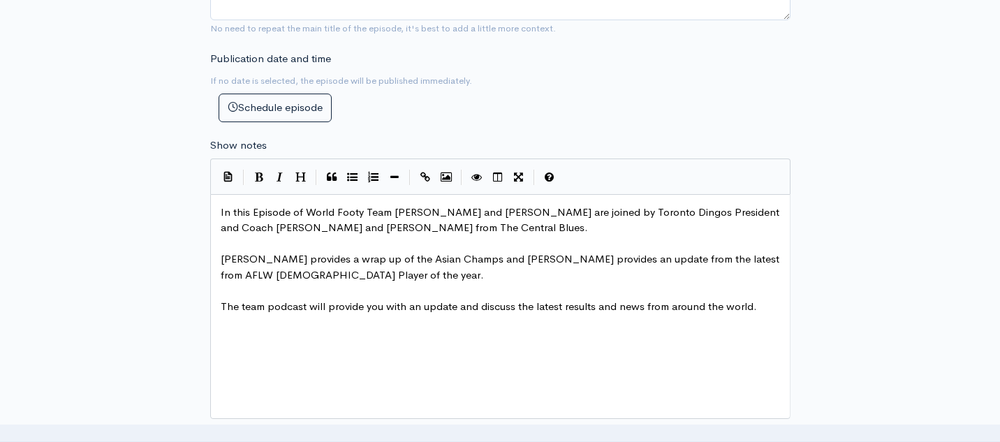
scroll to position [550, 0]
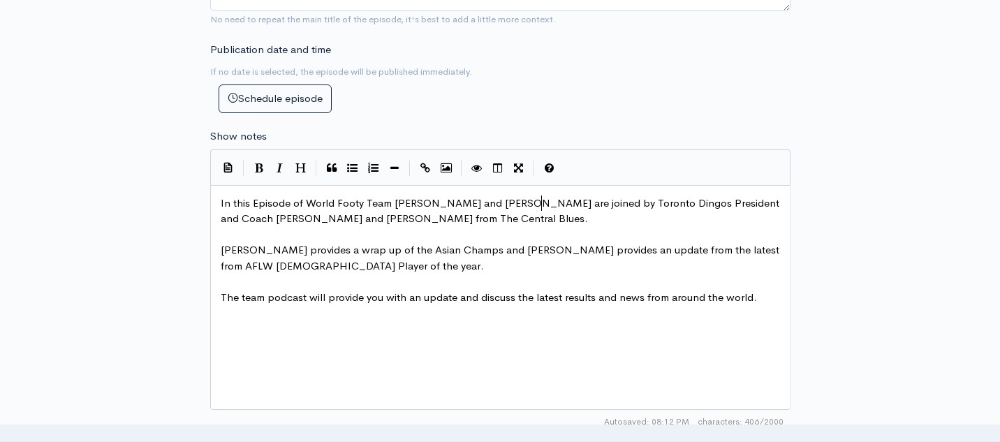
type textarea "by Toronto Dingos President and Coach Justin Robertson and Katt from The Centra…"
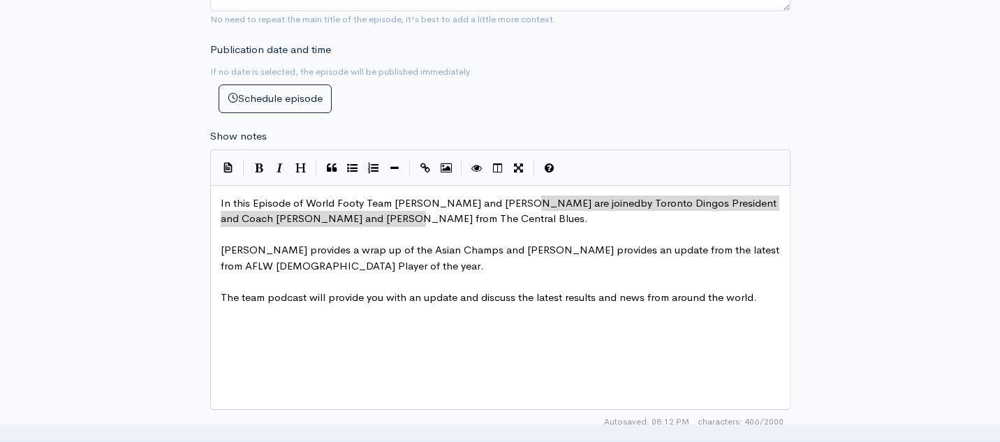
drag, startPoint x: 543, startPoint y: 204, endPoint x: 548, endPoint y: 214, distance: 11.9
paste textarea
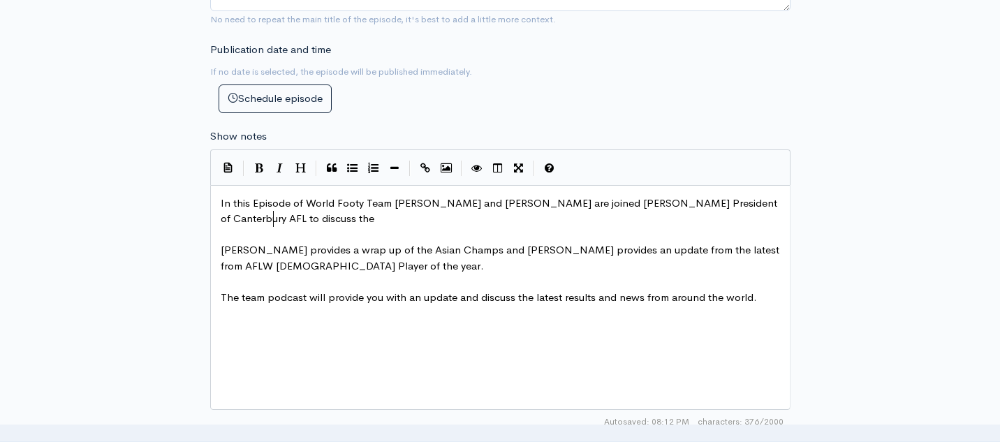
scroll to position [5, 70]
type textarea "to discuss the upcoming seasn"
type textarea "footy season that recently started in"
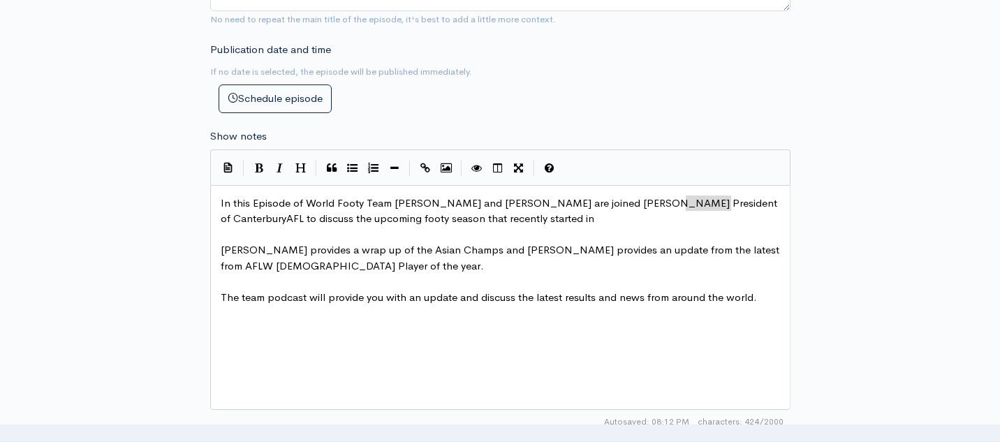
type textarea "Canterbury"
drag, startPoint x: 731, startPoint y: 205, endPoint x: 682, endPoint y: 207, distance: 49.7
paste textarea "."
type textarea "."
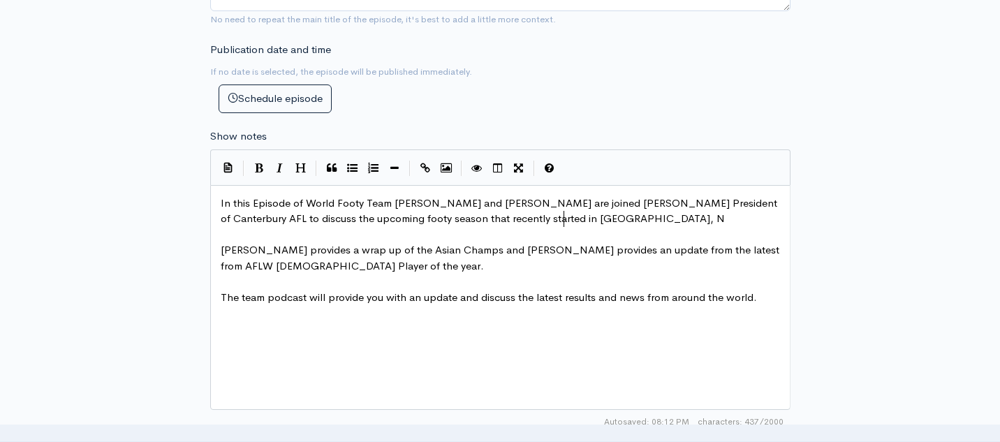
type textarea ", NZ"
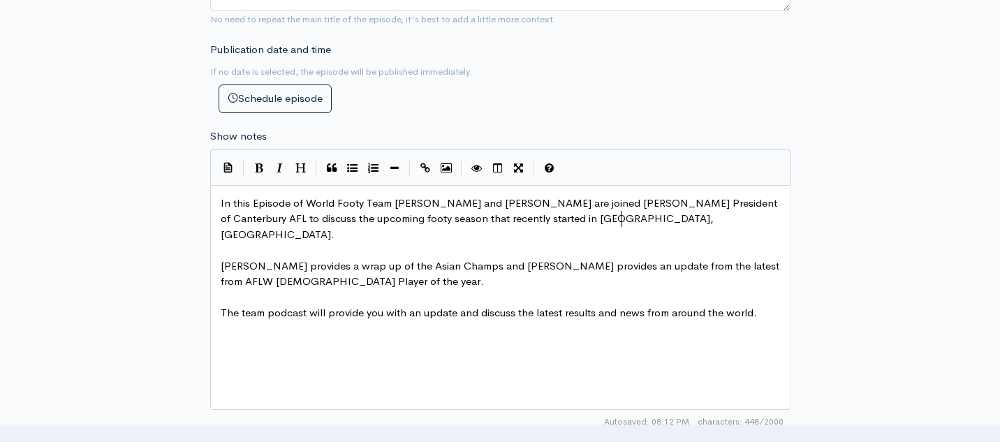
type textarea "ew Zealand."
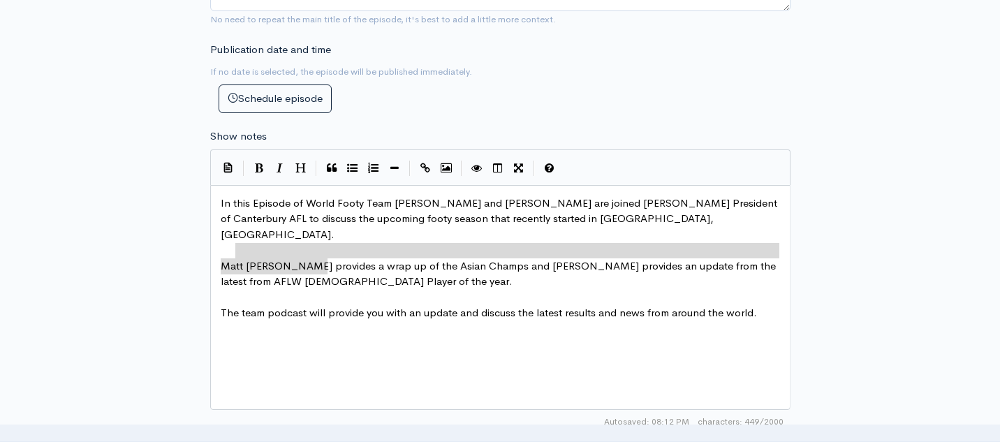
type textarea "[PERSON_NAME] provides a wrap up of the Asian Champs and [PERSON_NAME] provides…"
drag, startPoint x: 343, startPoint y: 268, endPoint x: 222, endPoint y: 247, distance: 122.6
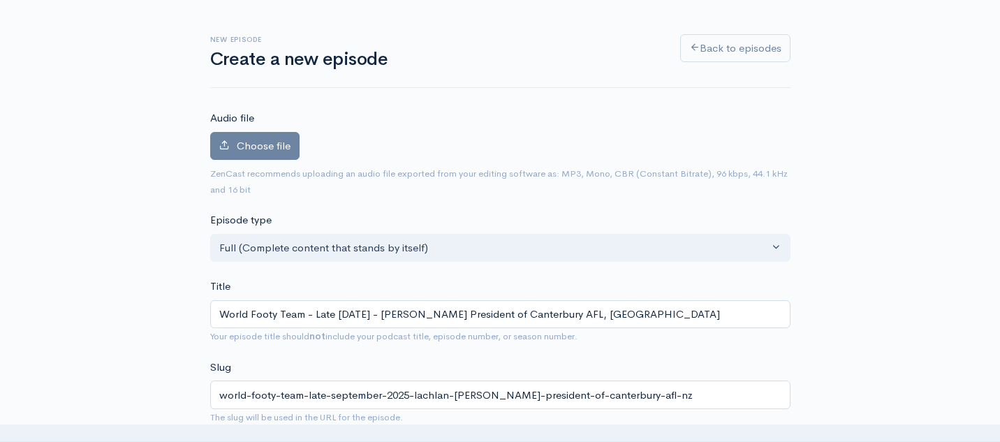
scroll to position [0, 0]
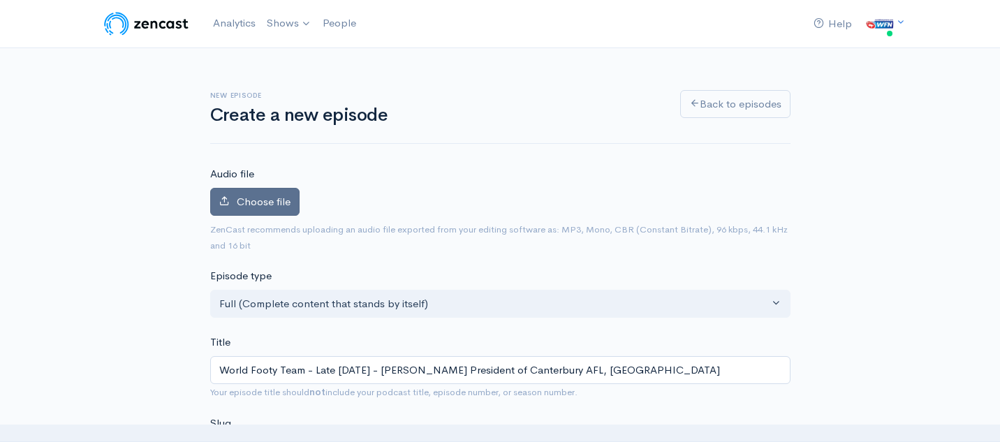
click at [235, 207] on label "Choose file" at bounding box center [254, 202] width 89 height 29
click at [0, 0] on input "Choose file" at bounding box center [0, 0] width 0 height 0
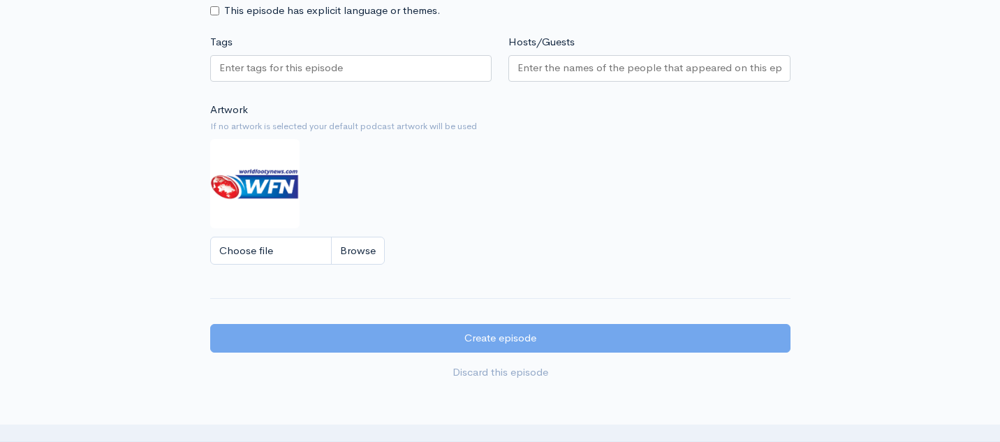
click at [653, 73] on input "Hosts/Guests" at bounding box center [650, 68] width 264 height 16
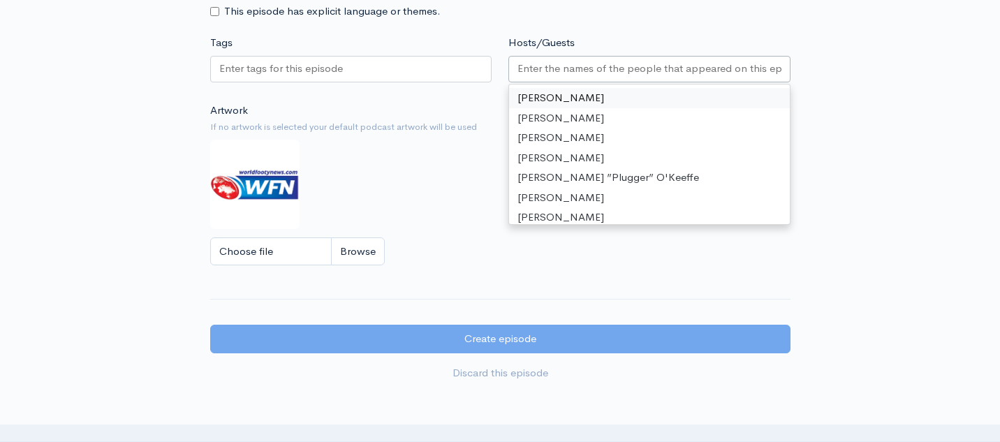
scroll to position [1071, 0]
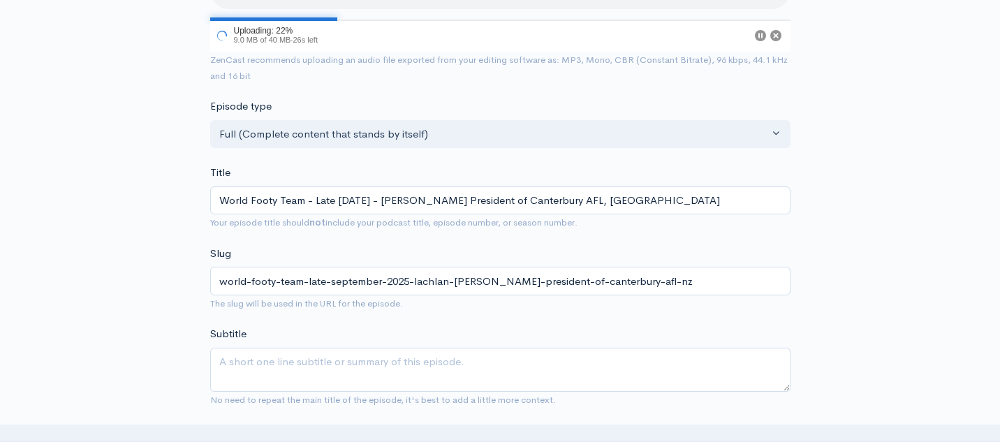
scroll to position [0, 0]
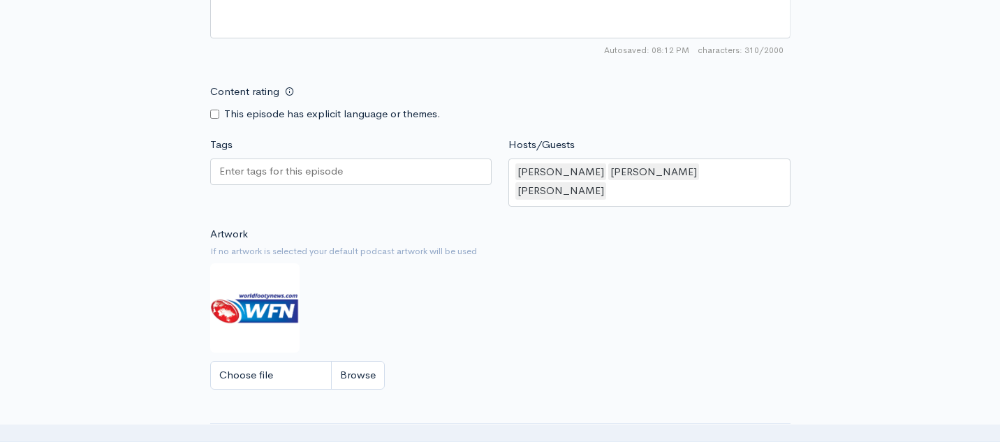
click at [415, 288] on div "Artwork If no artwork is selected your default podcast artwork will be used Cho…" at bounding box center [500, 312] width 580 height 172
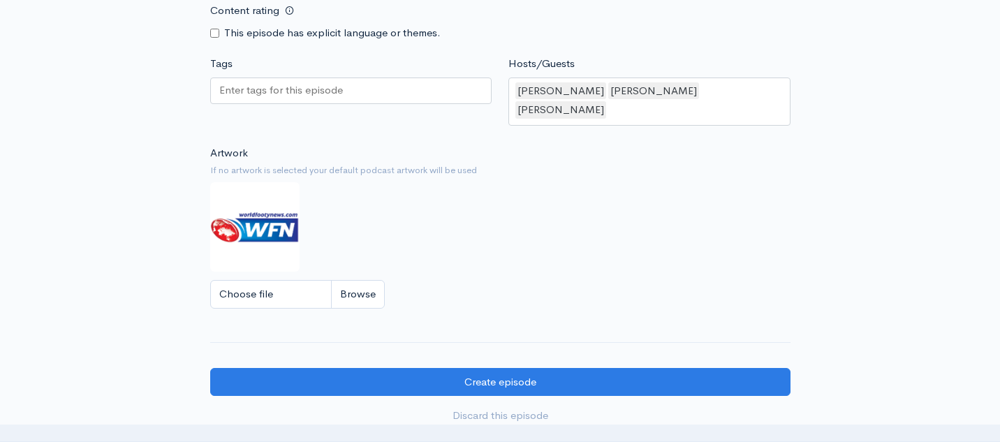
scroll to position [1215, 0]
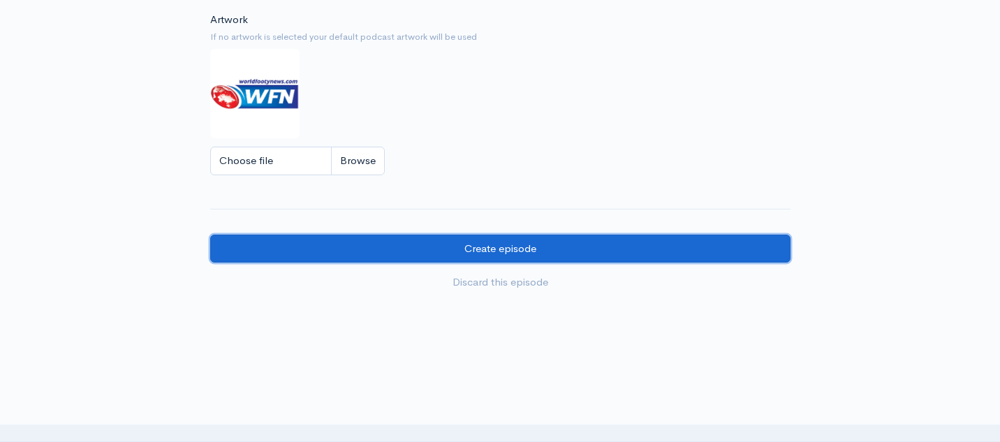
click at [467, 235] on input "Create episode" at bounding box center [500, 249] width 580 height 29
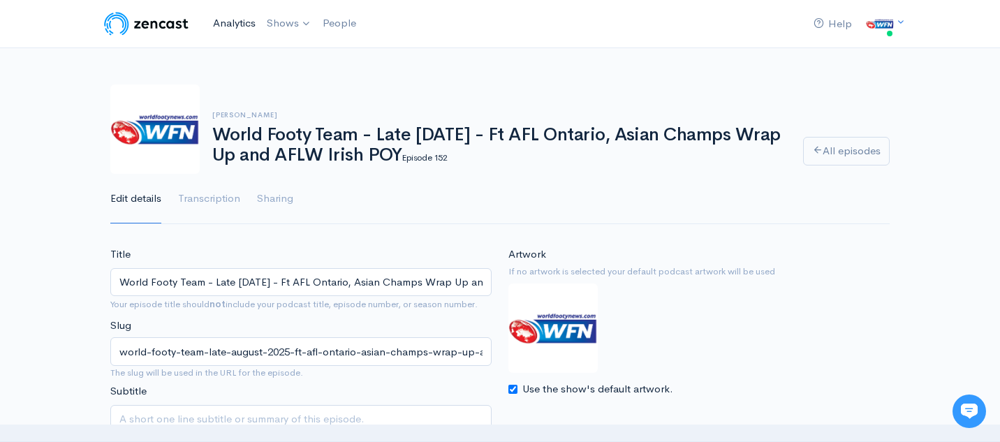
click at [230, 27] on link "Analytics" at bounding box center [234, 23] width 54 height 30
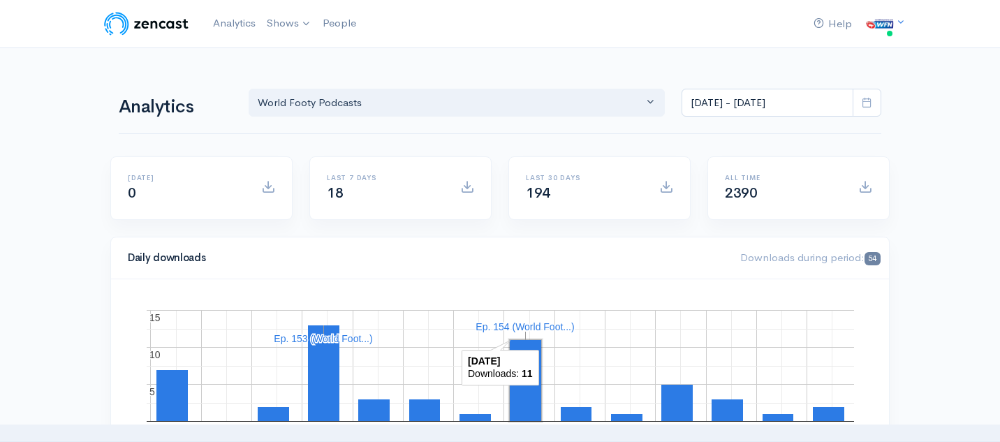
click at [862, 101] on icon at bounding box center [867, 102] width 10 height 10
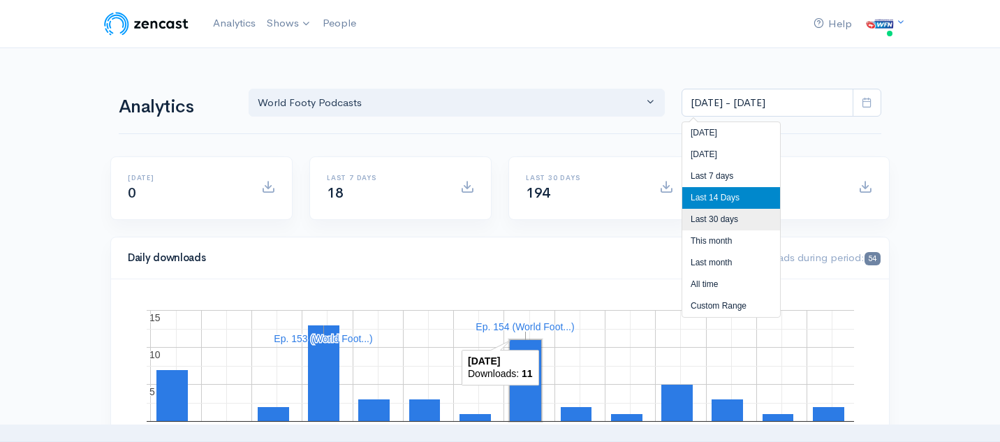
click at [719, 221] on li "Last 30 days" at bounding box center [731, 220] width 98 height 22
type input "Aug 23, 2025 - Sep 21, 2025"
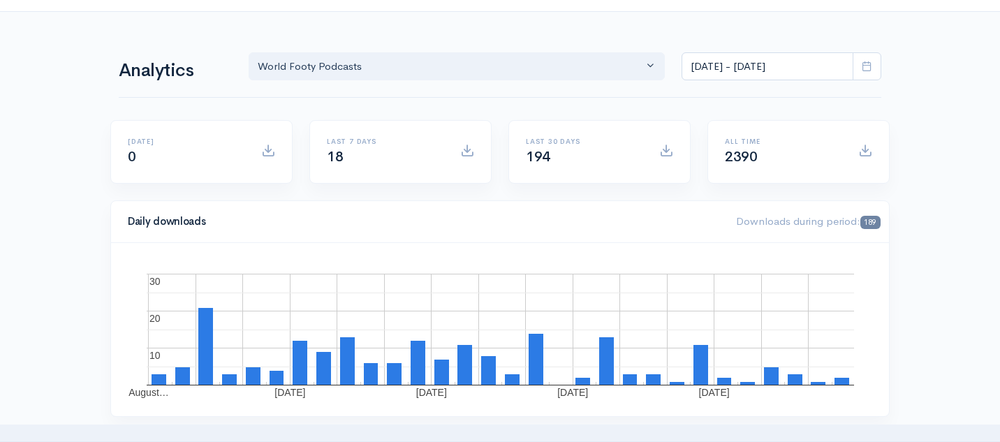
scroll to position [36, 0]
